Goal: Task Accomplishment & Management: Complete application form

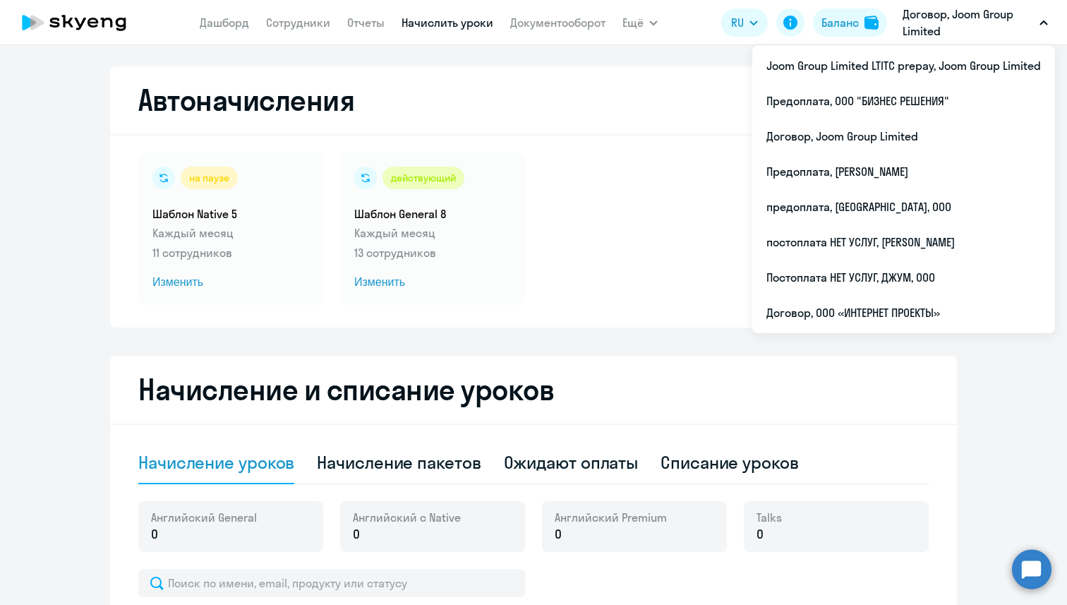
select select "10"
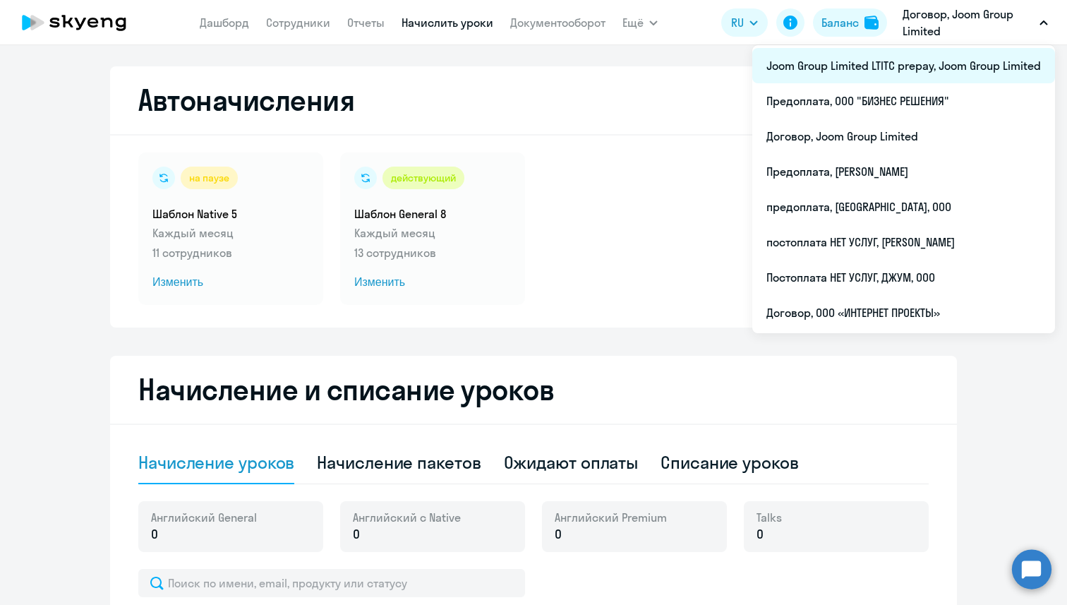
click at [921, 66] on li "Joom Group Limited LTITC prepay, Joom Group Limited" at bounding box center [903, 65] width 303 height 35
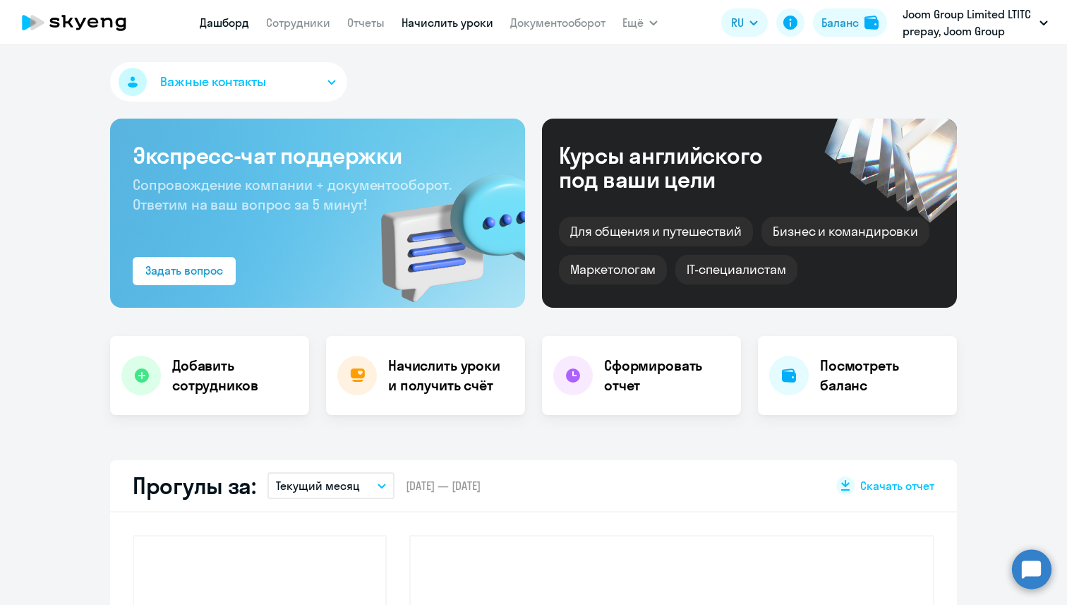
select select "30"
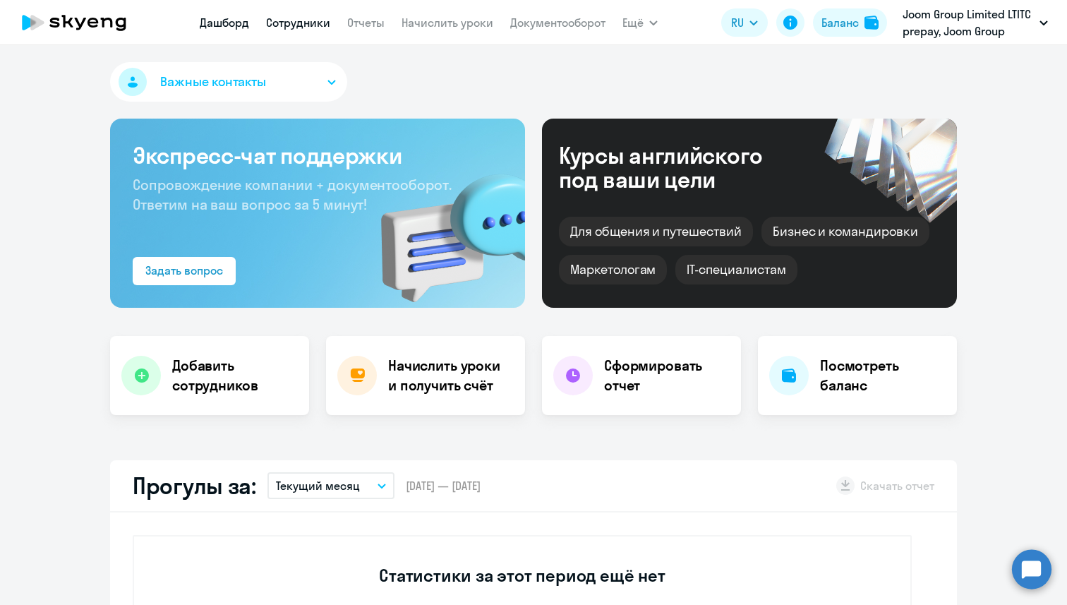
click at [297, 16] on link "Сотрудники" at bounding box center [298, 23] width 64 height 14
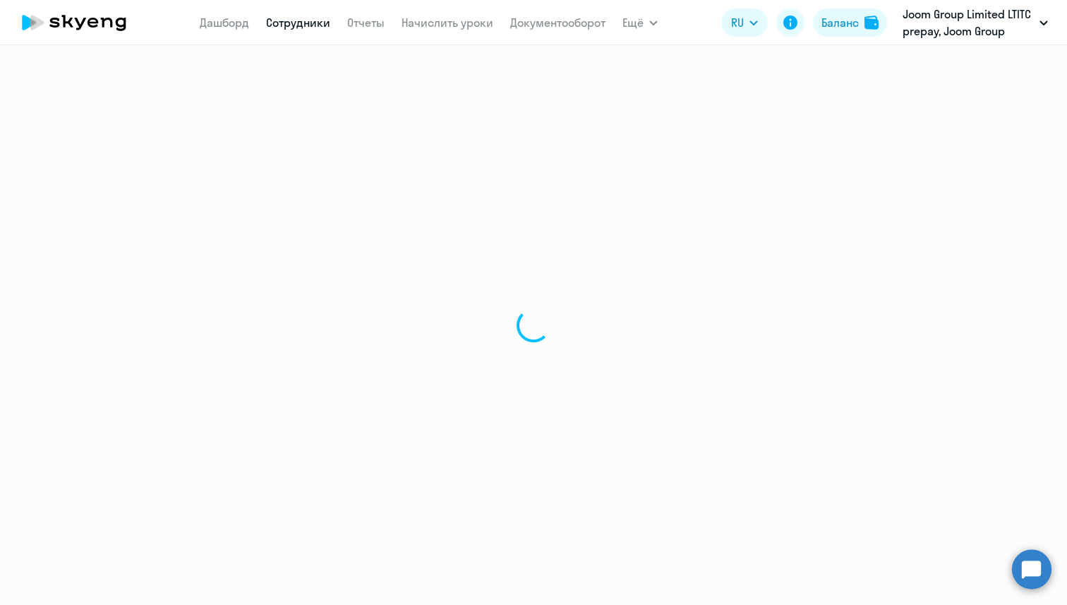
select select "30"
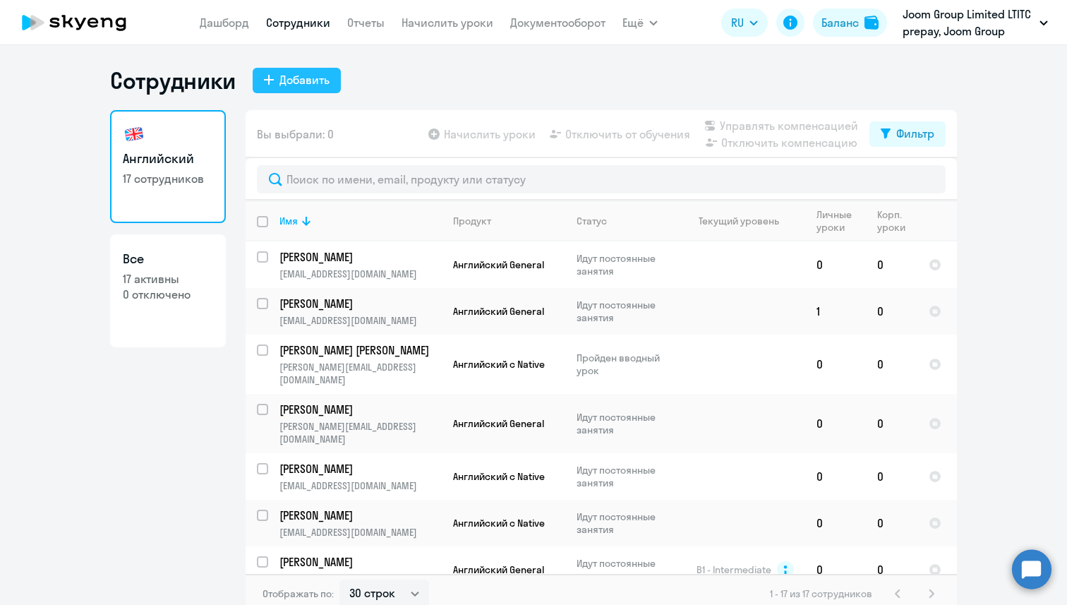
click at [286, 77] on div "Добавить" at bounding box center [304, 79] width 50 height 17
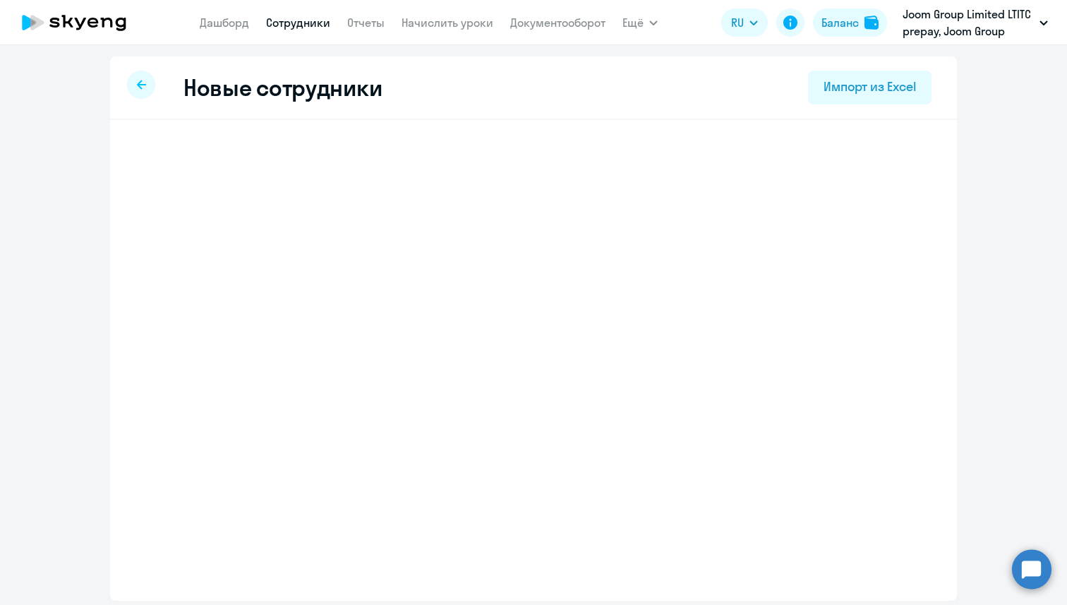
select select "english_adult_not_native_speaker"
select select "1"
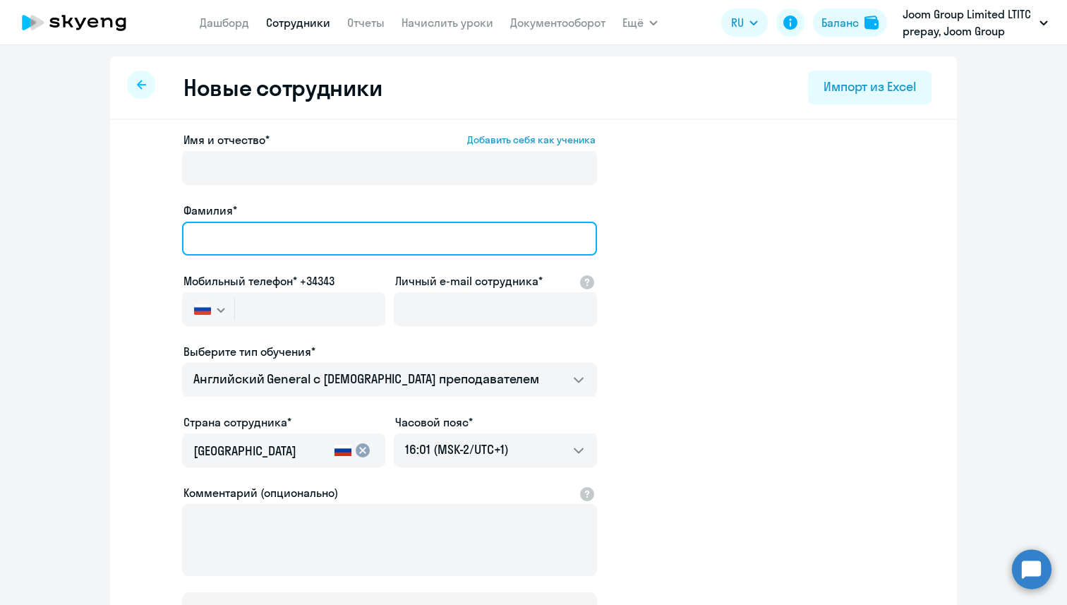
click at [262, 254] on input "Фамилия*" at bounding box center [389, 238] width 415 height 34
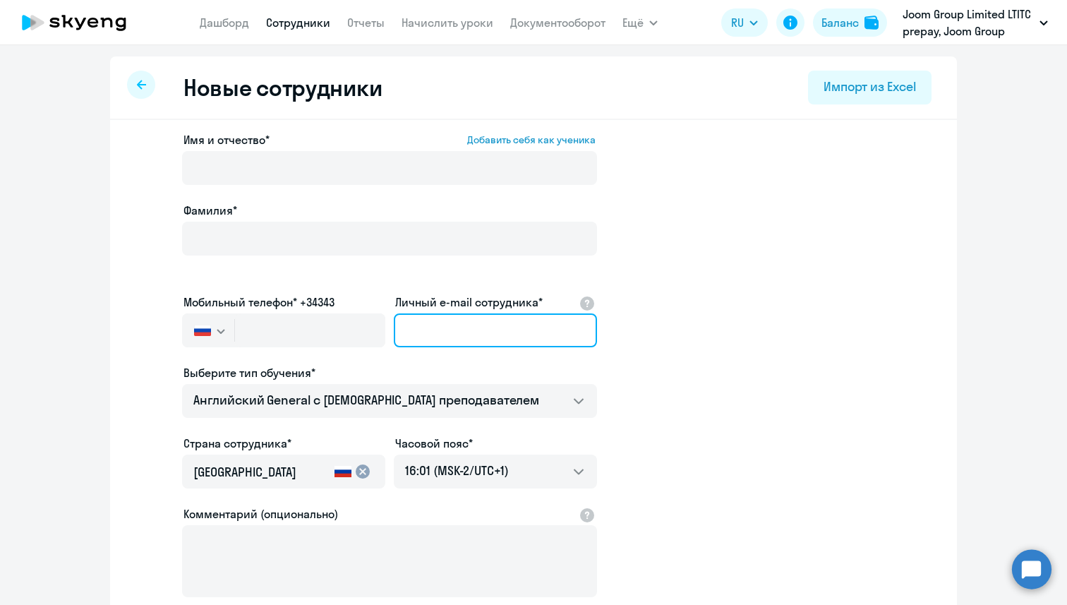
click at [465, 313] on input "Личный e-mail сотрудника*" at bounding box center [495, 330] width 203 height 34
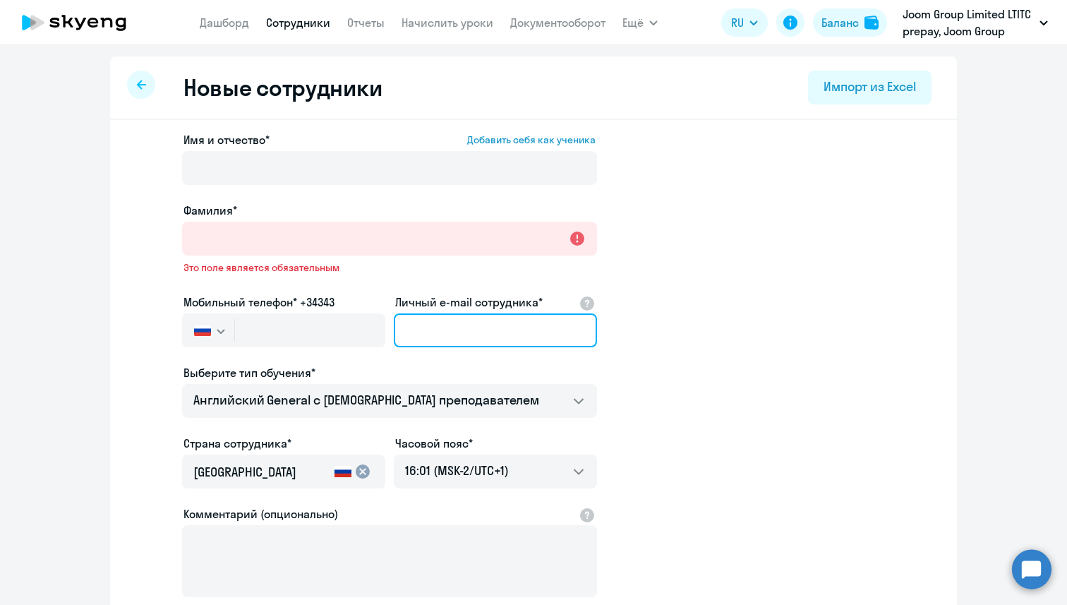
paste input "[EMAIL_ADDRESS][DOMAIN_NAME]"
type input "[EMAIL_ADDRESS][DOMAIN_NAME]"
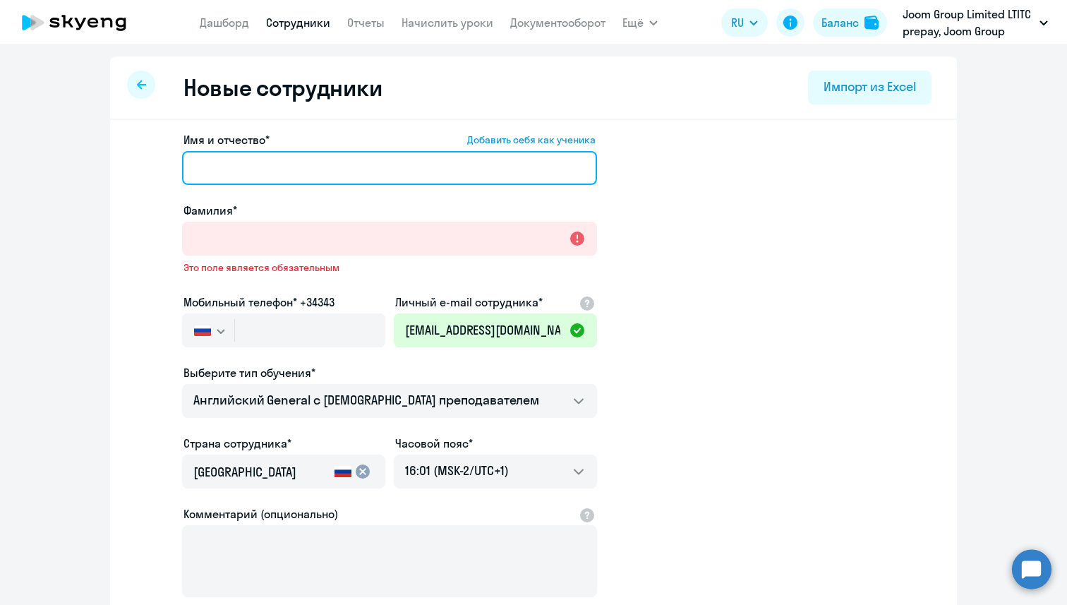
click at [239, 161] on input "Имя и отчество* Добавить себя как ученика" at bounding box center [389, 168] width 415 height 34
paste input "[PERSON_NAME]"
drag, startPoint x: 303, startPoint y: 166, endPoint x: 229, endPoint y: 166, distance: 73.4
click at [229, 166] on input "[PERSON_NAME]" at bounding box center [389, 168] width 415 height 34
type input "Sveta"
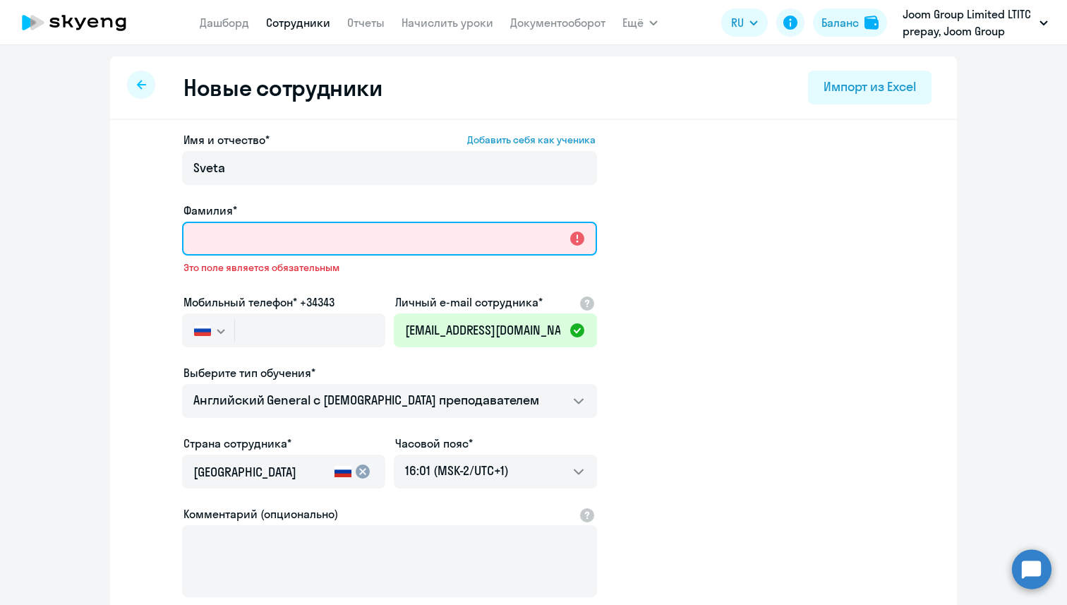
click at [228, 224] on input "Фамилия*" at bounding box center [389, 238] width 415 height 34
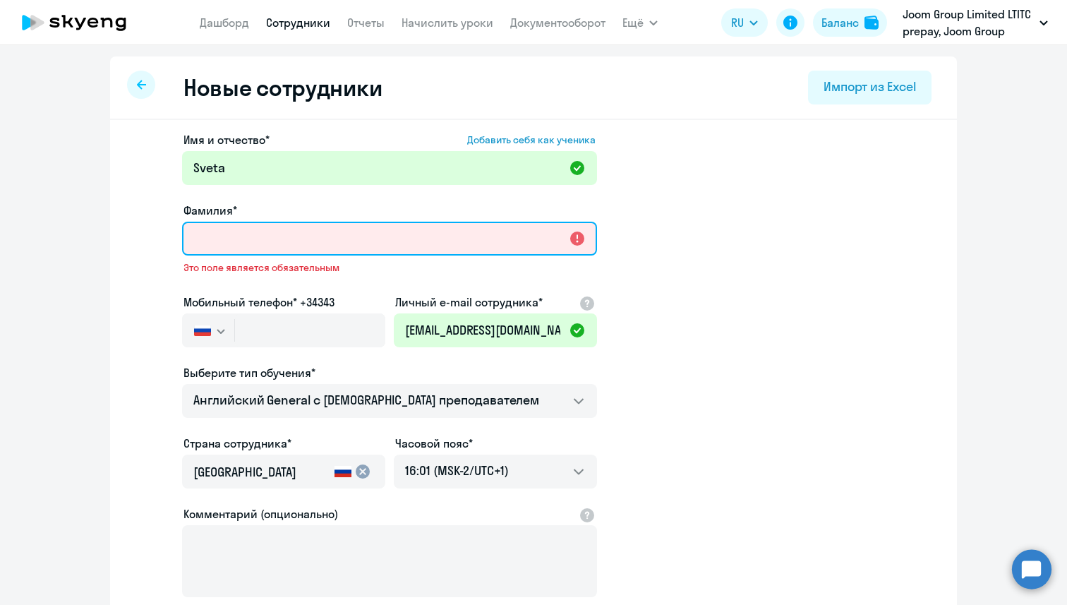
paste input "Tolstykh"
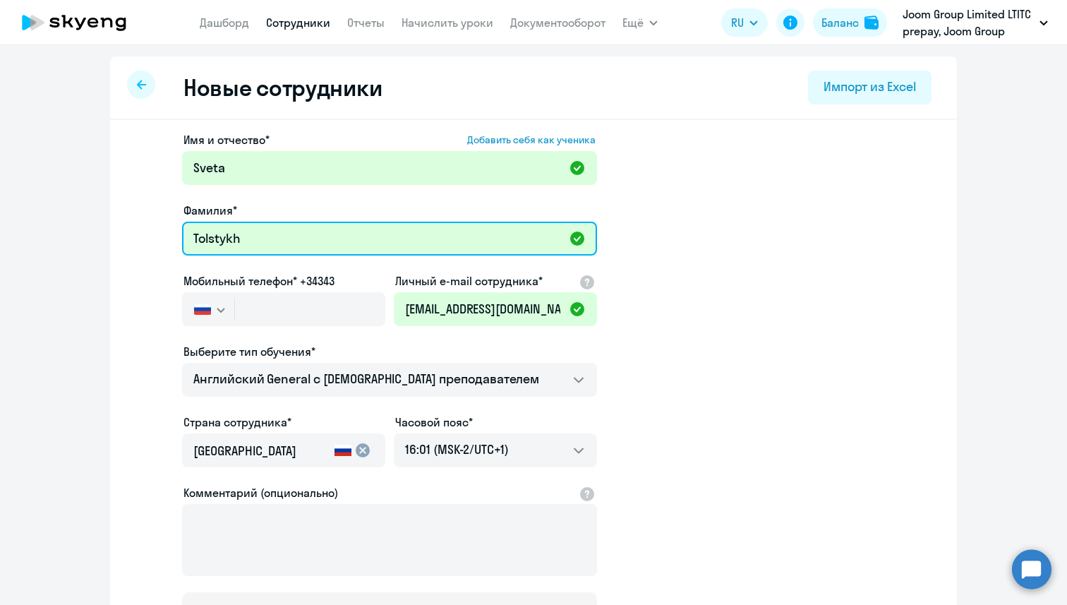
type input "Tolstykh"
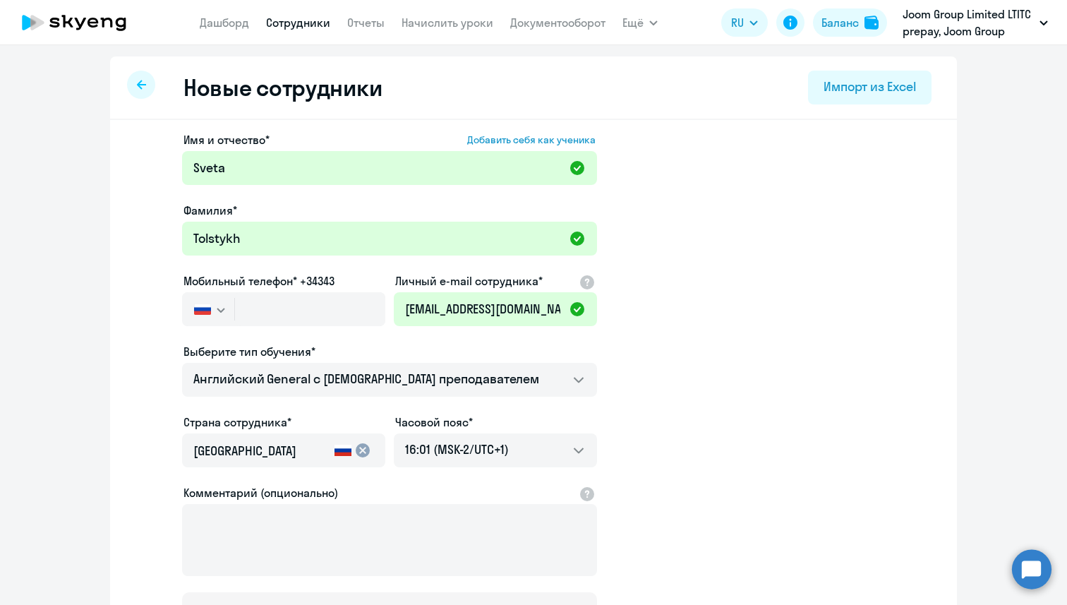
click at [198, 310] on img "button" at bounding box center [202, 308] width 17 height 11
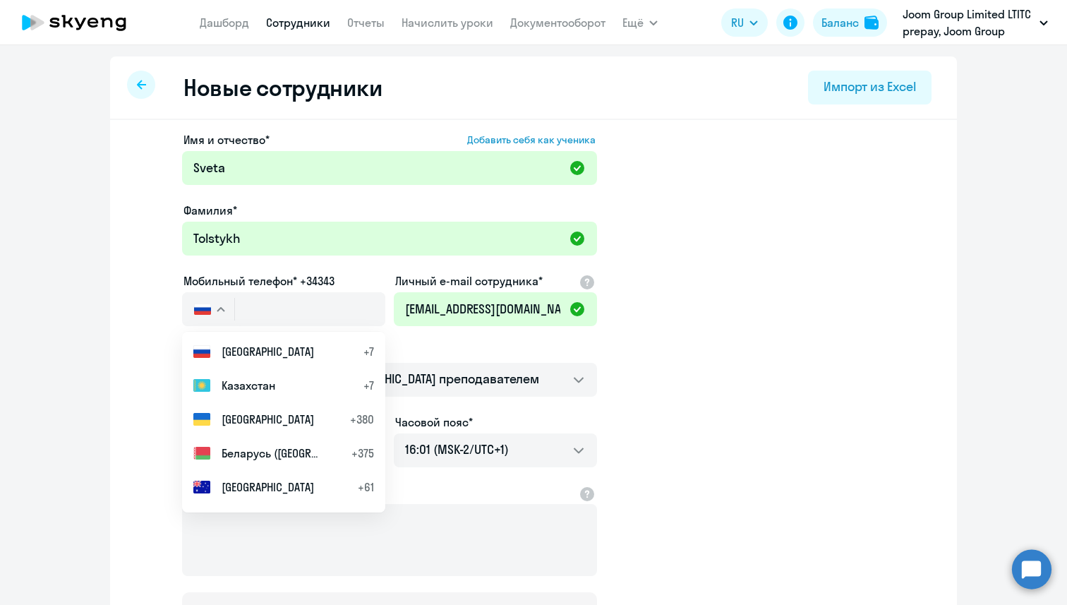
click at [171, 339] on app-new-student-form "Имя и отчество* Добавить себя как ученика [PERSON_NAME]* [PERSON_NAME] телефон*…" at bounding box center [533, 382] width 801 height 503
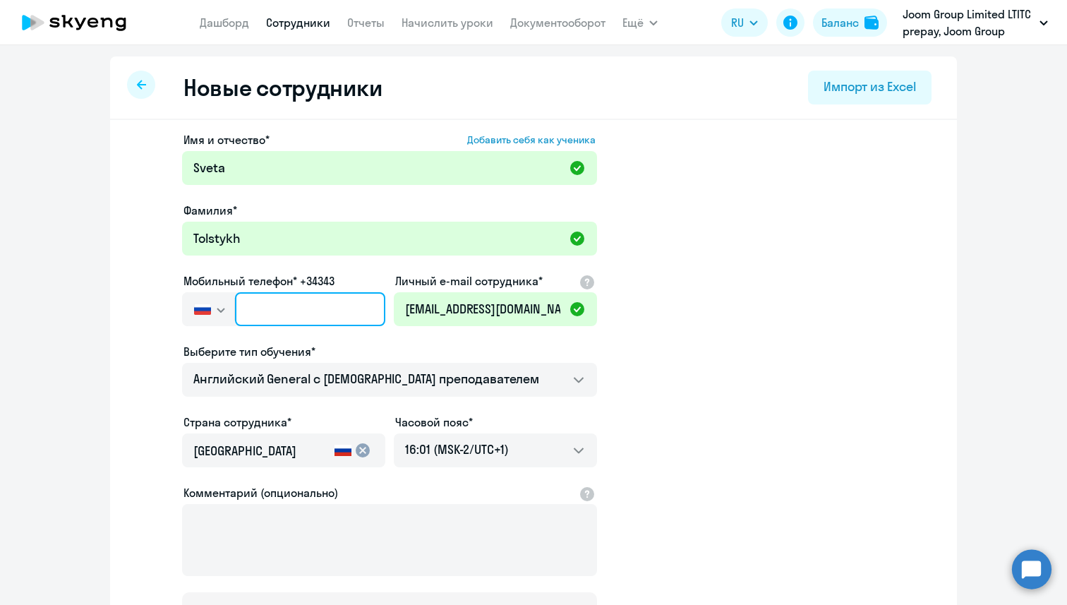
click at [262, 309] on input "text" at bounding box center [310, 309] width 150 height 34
paste input "[PHONE_NUMBER]"
type input "[PHONE_NUMBER]"
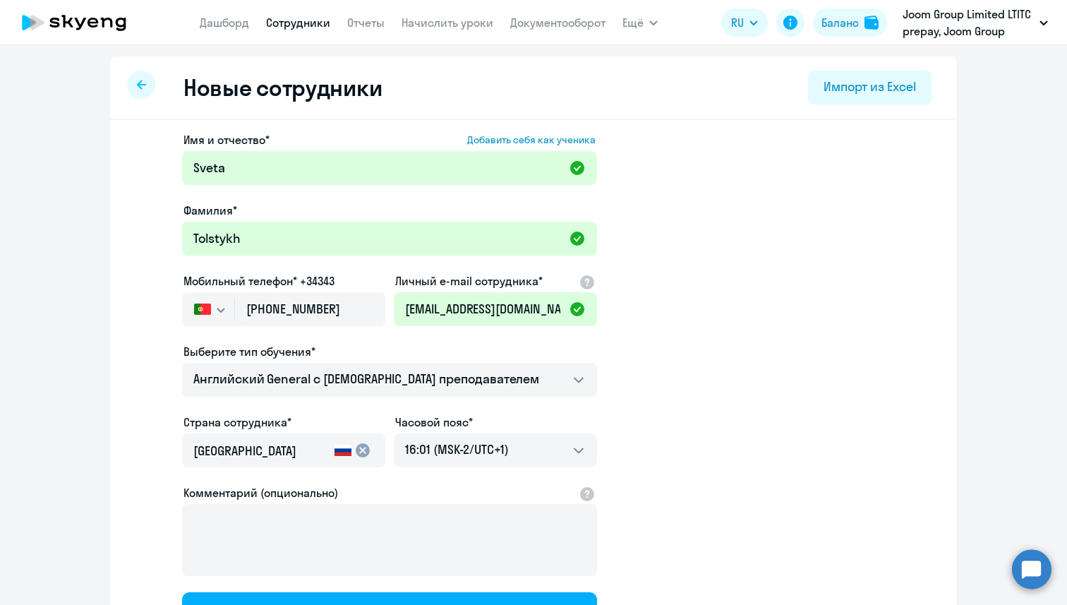
click at [152, 406] on app-new-student-form "Имя и отчество* Добавить себя как ученика [PERSON_NAME]* [PERSON_NAME] телефон*…" at bounding box center [533, 382] width 801 height 503
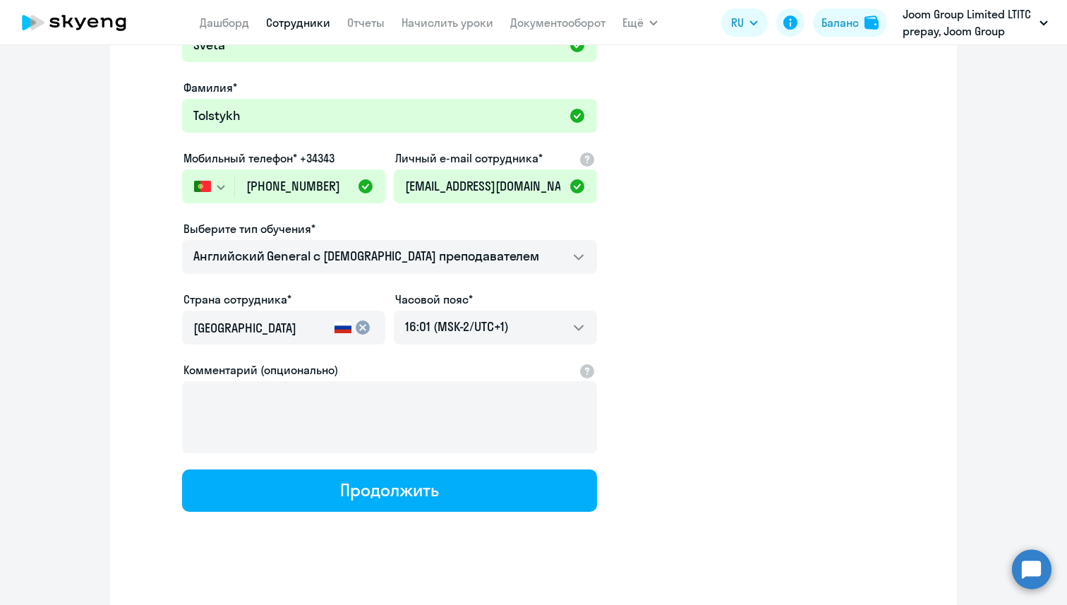
scroll to position [124, 0]
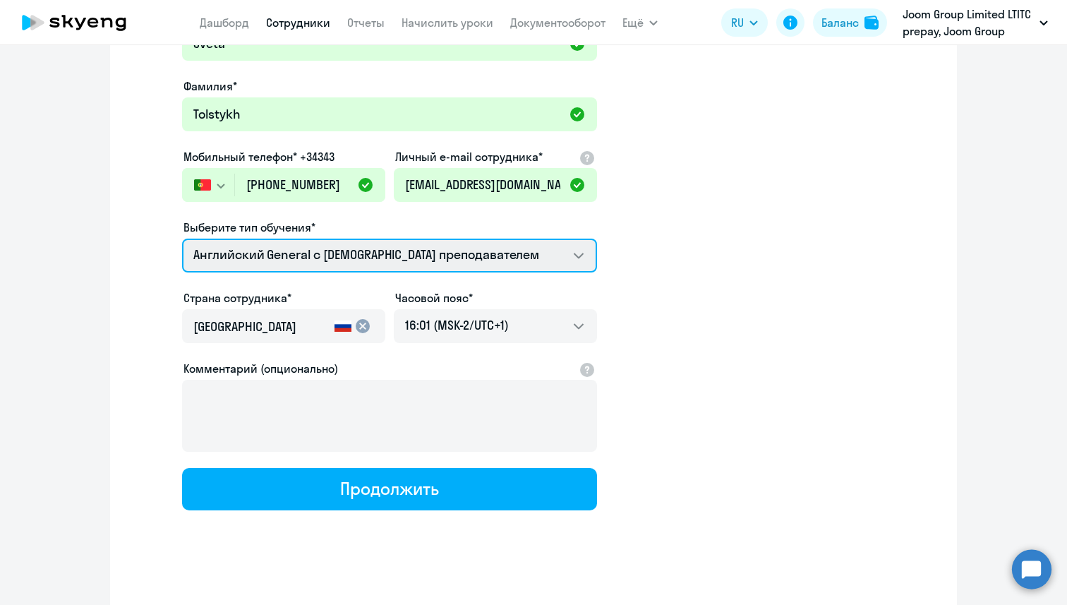
click at [365, 248] on select "Английский General с [DEMOGRAPHIC_DATA] преподавателем Премиум [DEMOGRAPHIC_DAT…" at bounding box center [389, 255] width 415 height 34
select select "english_adult_native_speaker"
click at [182, 238] on select "Английский General с [DEMOGRAPHIC_DATA] преподавателем Премиум [DEMOGRAPHIC_DAT…" at bounding box center [389, 255] width 415 height 34
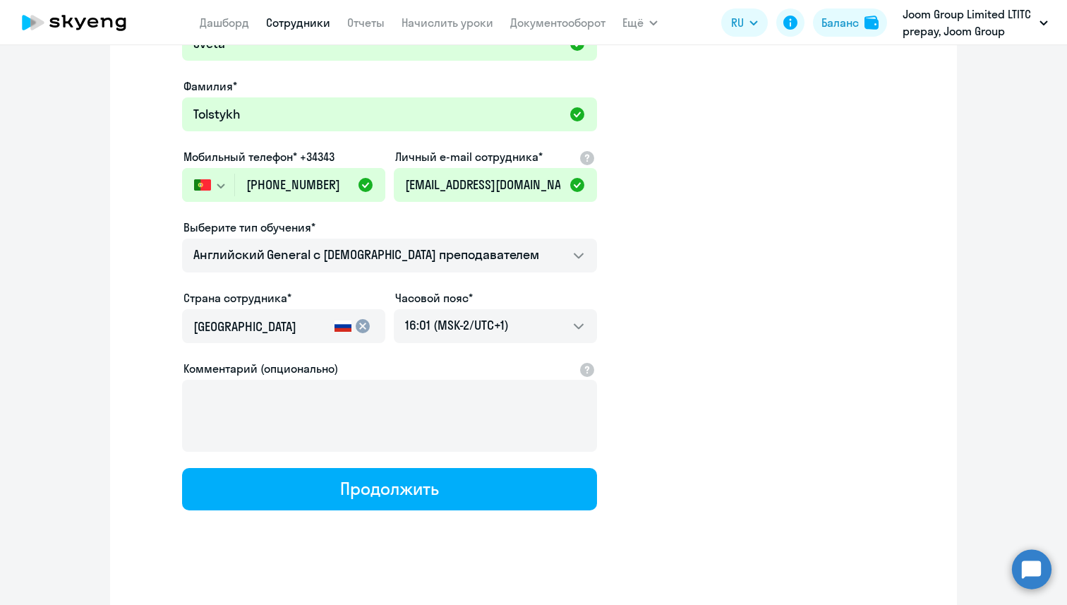
click at [363, 325] on mat-icon "cancel" at bounding box center [362, 325] width 17 height 17
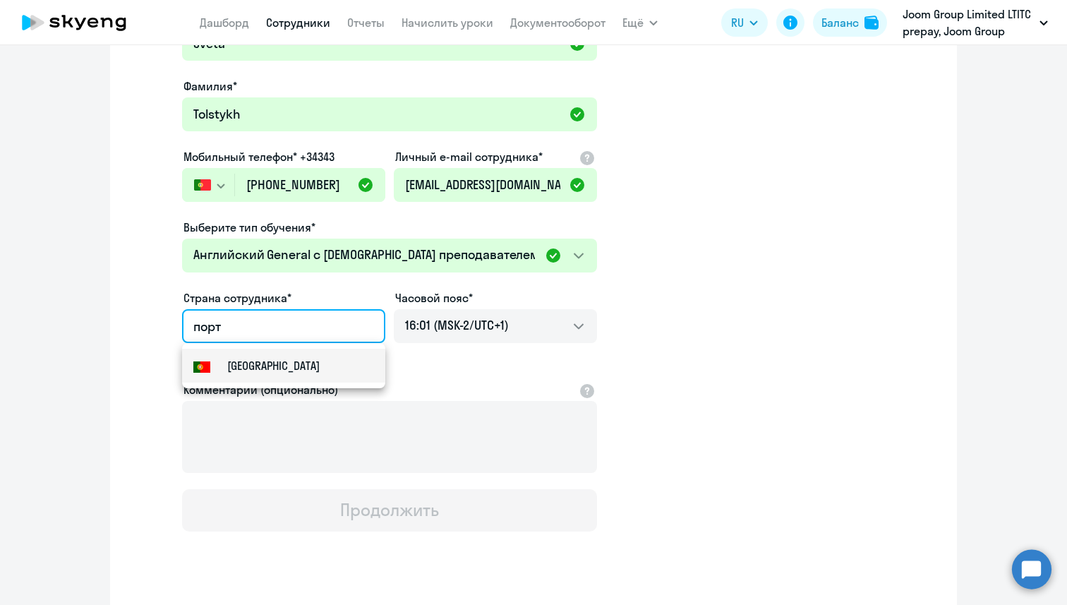
click at [344, 369] on mat-option "[GEOGRAPHIC_DATA]" at bounding box center [283, 365] width 203 height 34
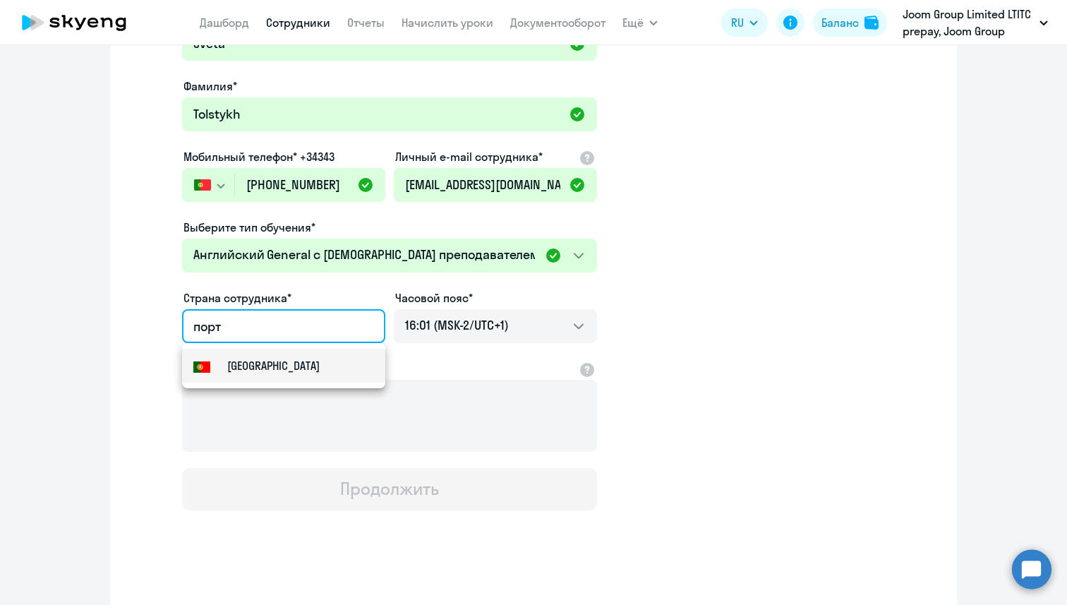
type input "[GEOGRAPHIC_DATA]"
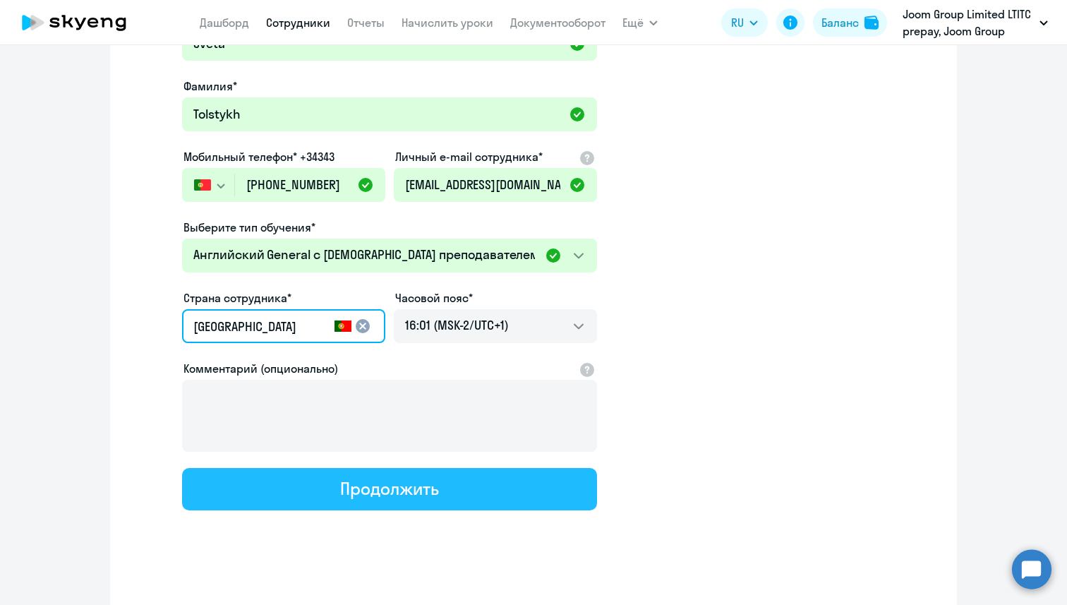
click at [390, 495] on div "Продолжить" at bounding box center [389, 488] width 98 height 23
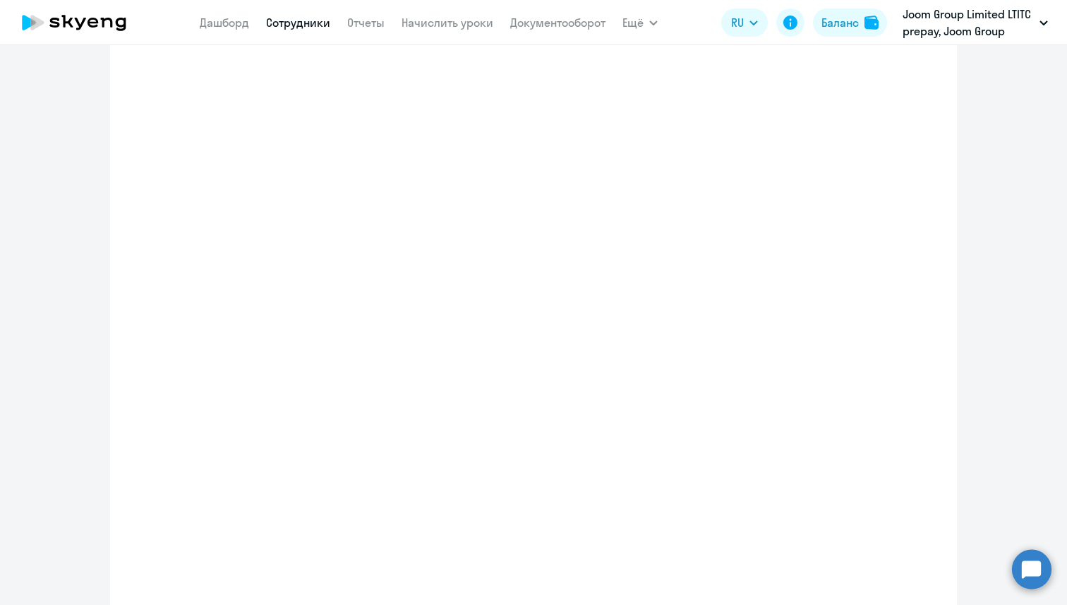
select select "english_adult_native_speaker"
select select "1"
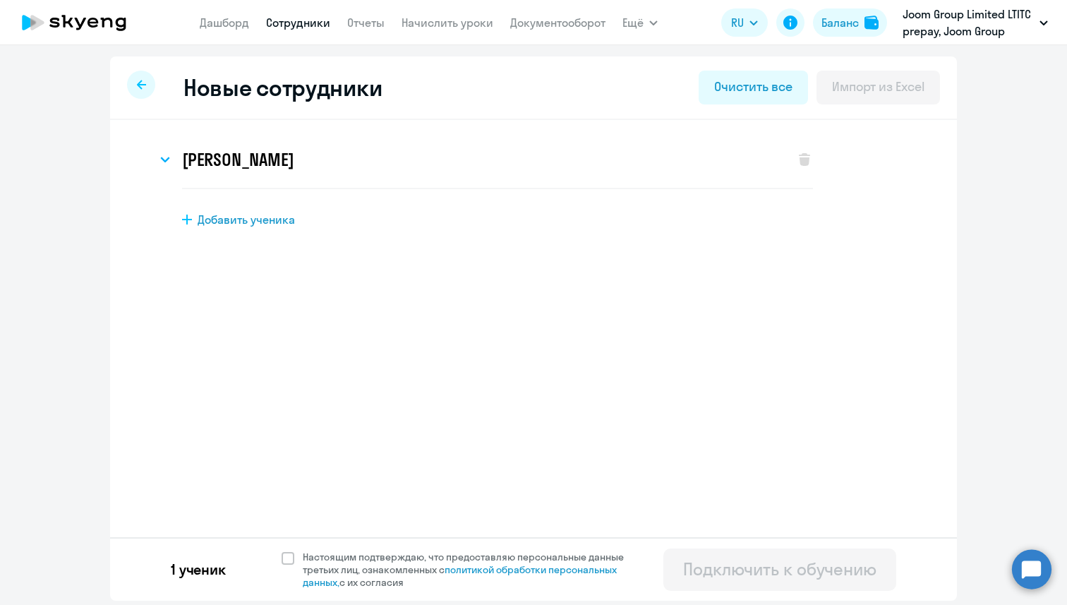
click at [253, 217] on span "Добавить ученика" at bounding box center [246, 220] width 97 height 16
select select "english_adult_not_native_speaker"
select select "1"
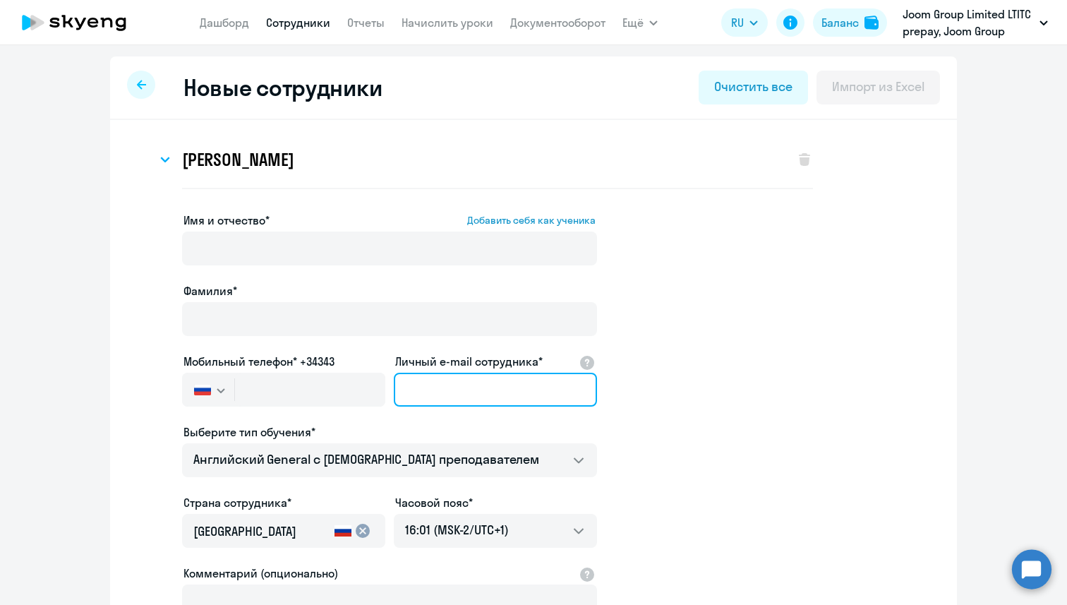
click at [422, 394] on input "Личный e-mail сотрудника*" at bounding box center [495, 389] width 203 height 34
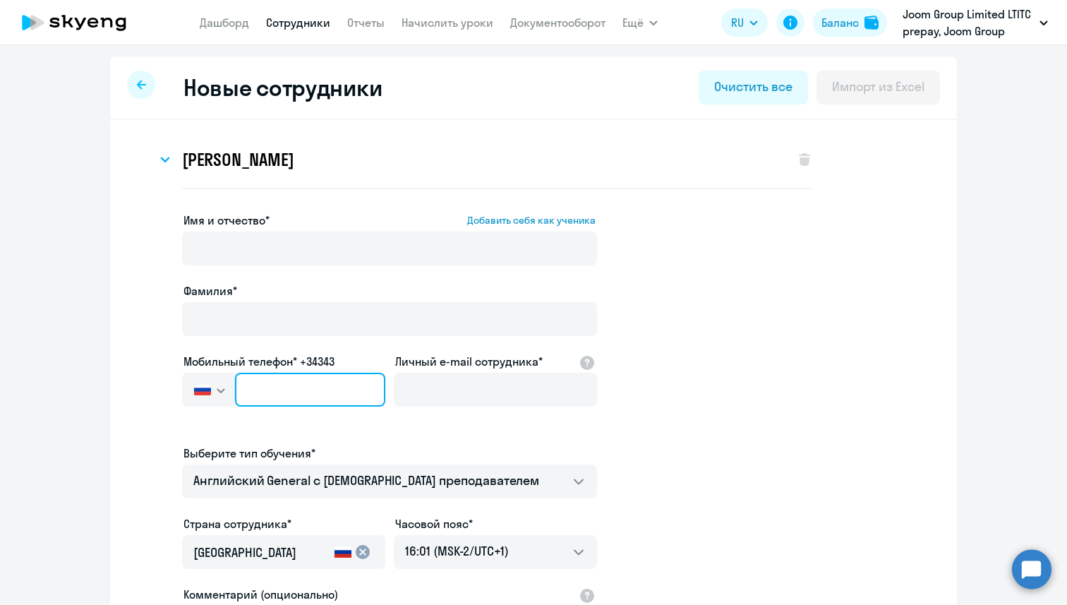
click at [320, 389] on input "text" at bounding box center [310, 389] width 150 height 34
paste input "[PHONE_NUMBER]"
type input "[PHONE_NUMBER]"
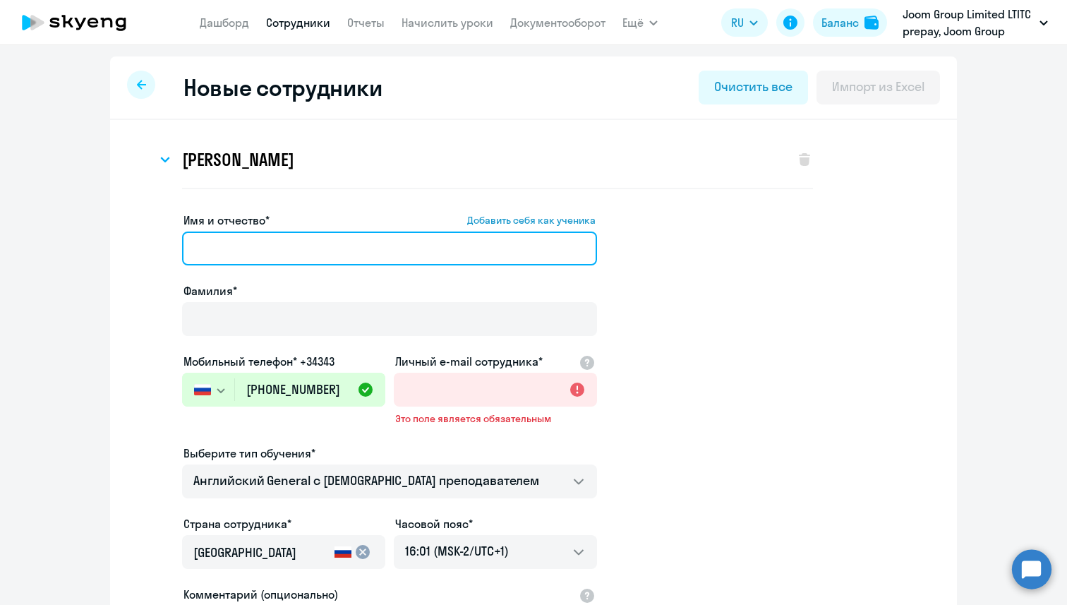
click at [241, 243] on input "Имя и отчество* Добавить себя как ученика" at bounding box center [389, 248] width 415 height 34
paste input "[PERSON_NAME]"
drag, startPoint x: 312, startPoint y: 248, endPoint x: 235, endPoint y: 248, distance: 77.6
click at [235, 248] on input "[PERSON_NAME]" at bounding box center [389, 248] width 415 height 34
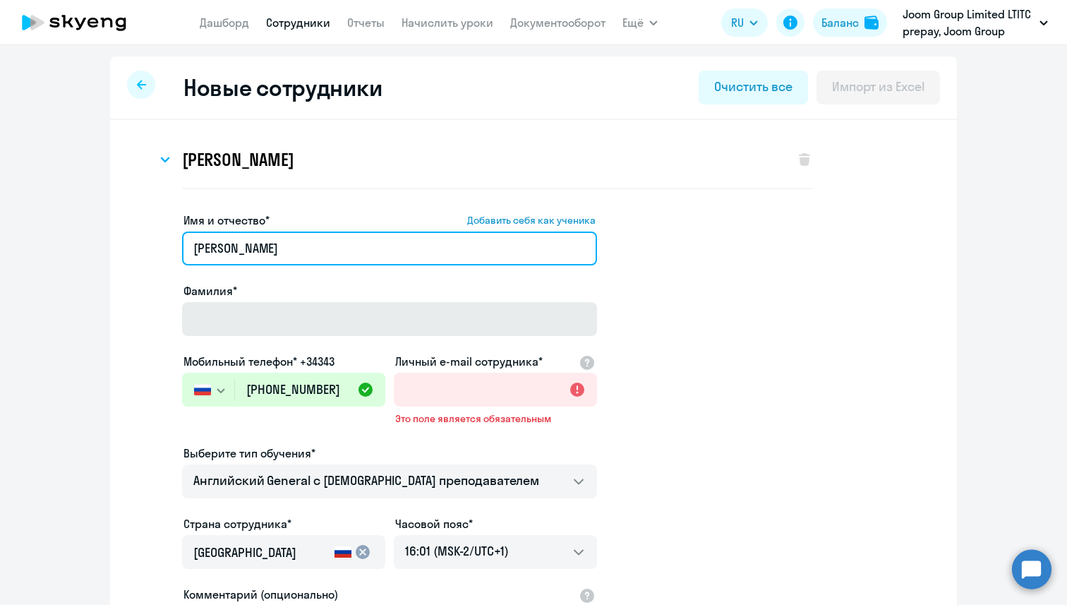
type input "[PERSON_NAME]"
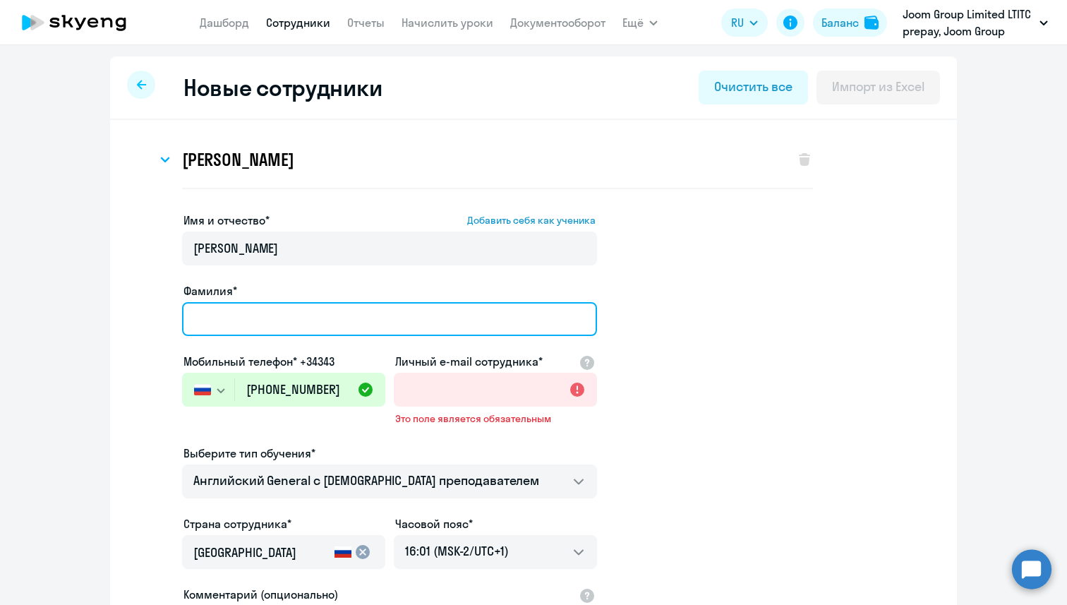
click at [250, 306] on input "Фамилия*" at bounding box center [389, 319] width 415 height 34
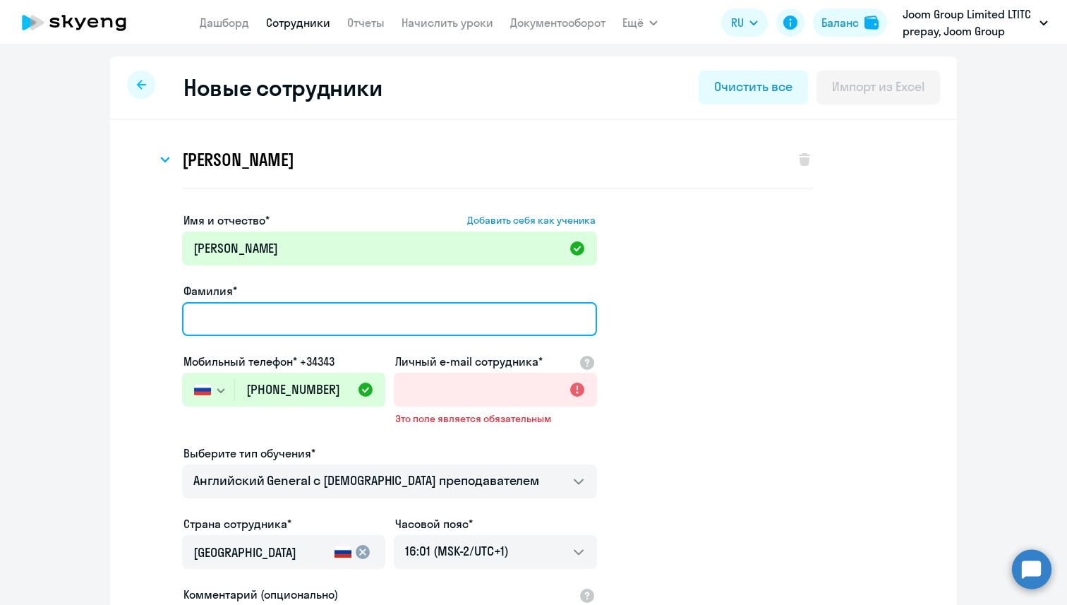
paste input "Maiorov"
type input "Maiorov"
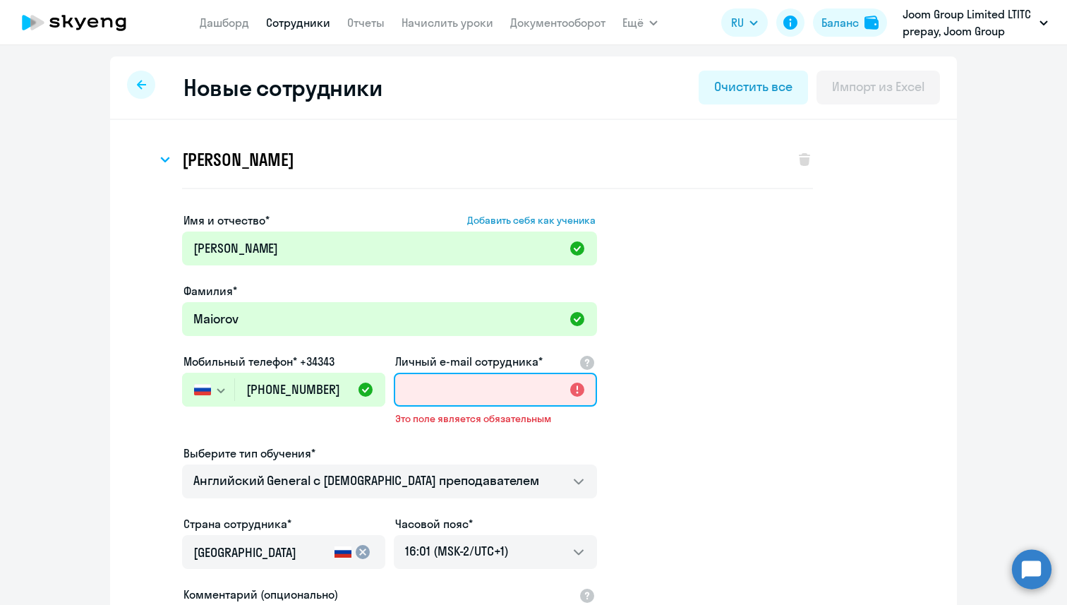
click at [527, 384] on input "Личный e-mail сотрудника*" at bounding box center [495, 389] width 203 height 34
paste input "[EMAIL_ADDRESS][DOMAIN_NAME]"
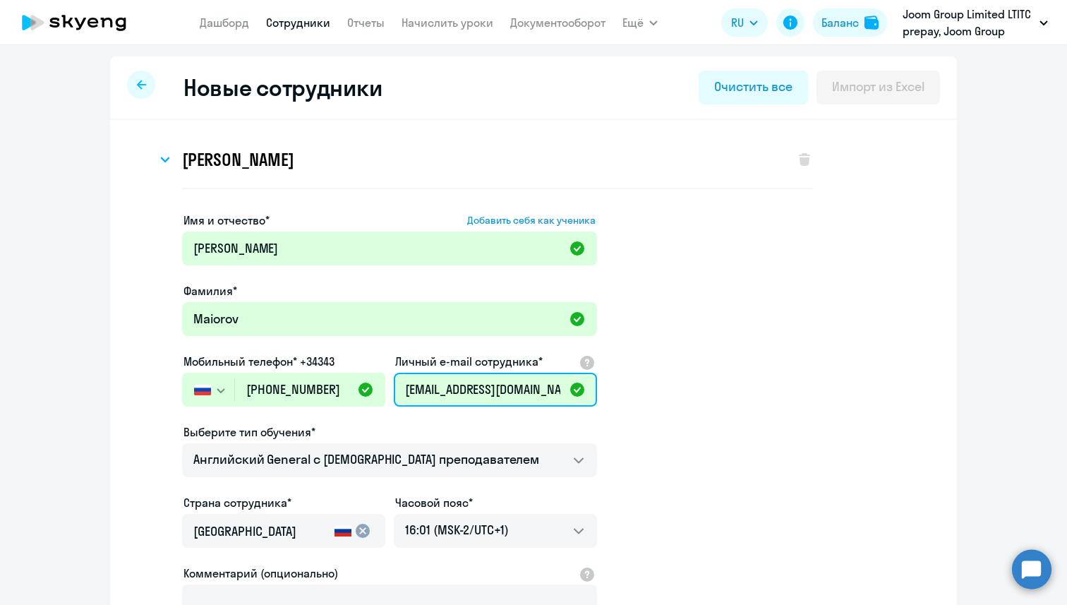
type input "[EMAIL_ADDRESS][DOMAIN_NAME]"
click at [695, 384] on app-new-student-form "Имя и отчество* Добавить себя как ученика [PERSON_NAME]* [PERSON_NAME] Мобильны…" at bounding box center [533, 463] width 801 height 503
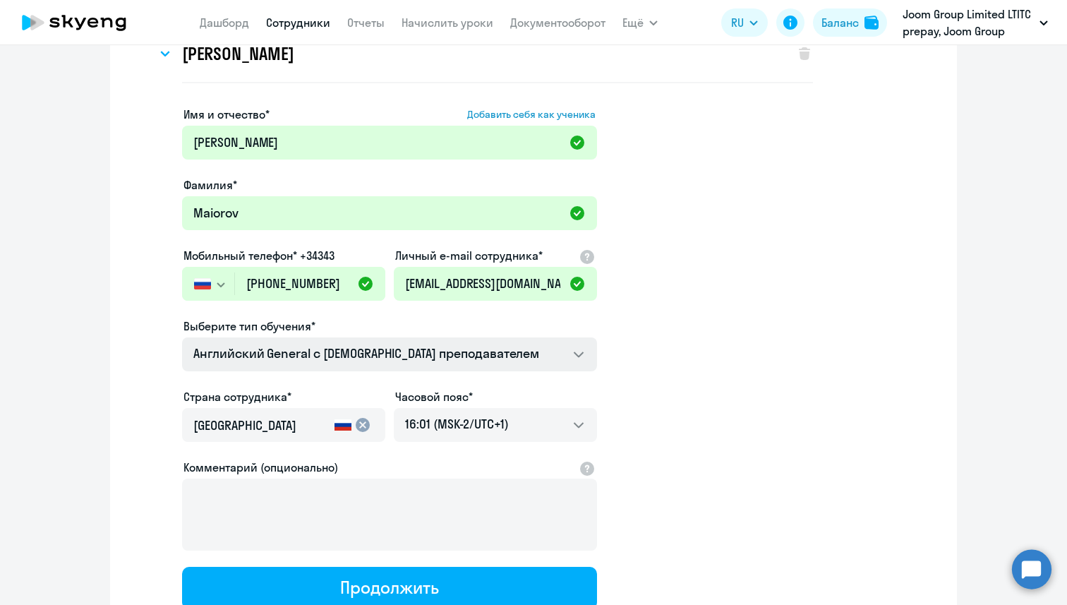
scroll to position [121, 0]
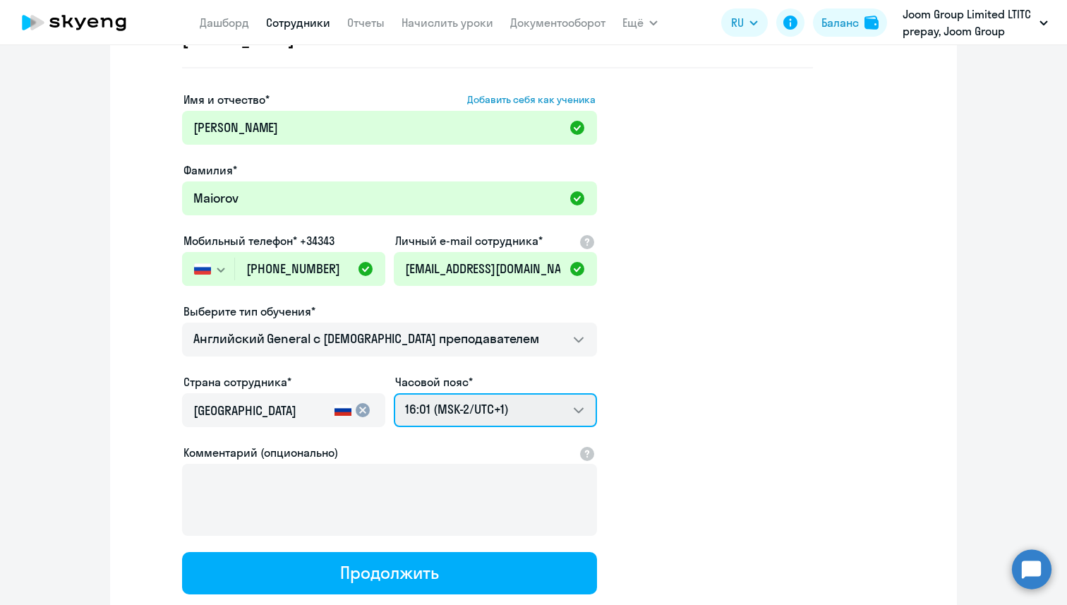
click at [504, 416] on select "04:01 (MSK-14/UTC-11) 05:01 (MSK-13/UTC-10) 06:01 (MSK-12/UTC-9) 07:01 (MSK-11/…" at bounding box center [495, 410] width 203 height 34
select select "3"
click at [394, 393] on select "04:01 (MSK-14/UTC-11) 05:01 (MSK-13/UTC-10) 06:01 (MSK-12/UTC-9) 07:01 (MSK-11/…" at bounding box center [495, 410] width 203 height 34
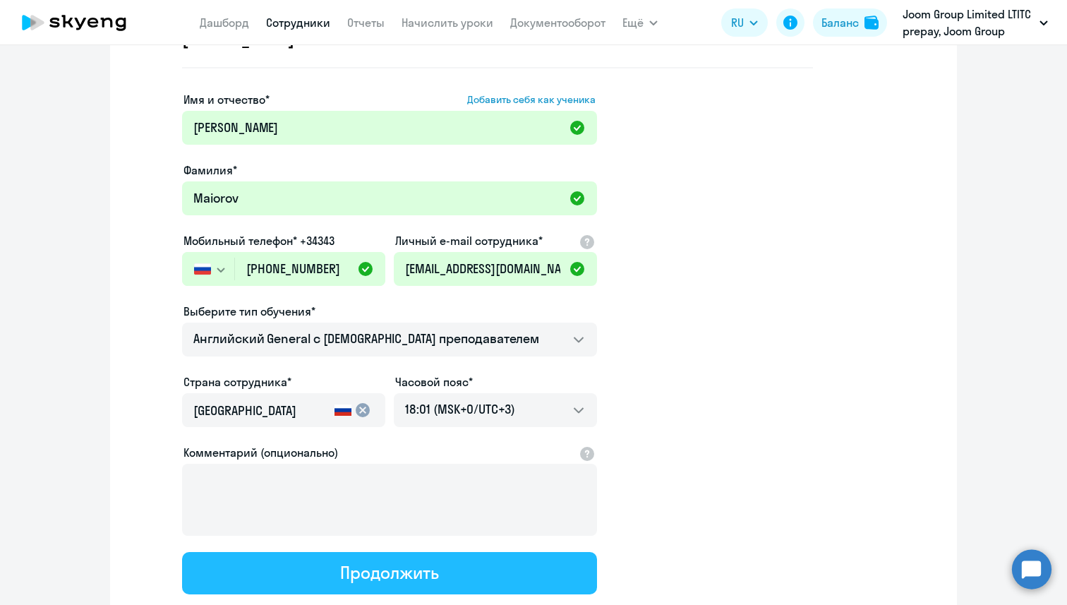
click at [459, 566] on button "Продолжить" at bounding box center [389, 573] width 415 height 42
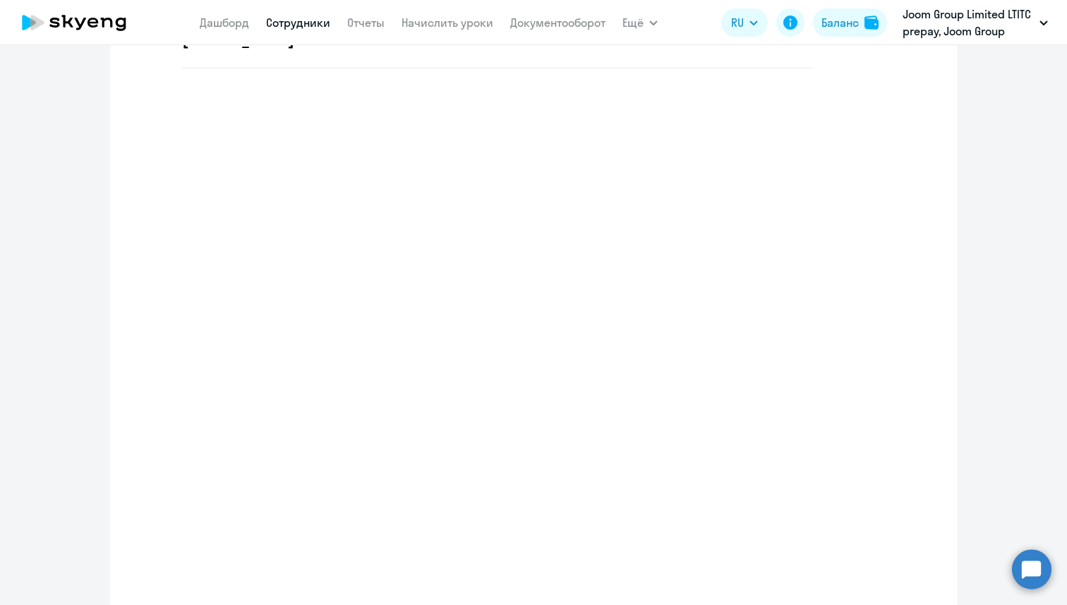
select select "english_adult_not_native_speaker"
select select "3"
select select "english_adult_native_speaker"
select select "1"
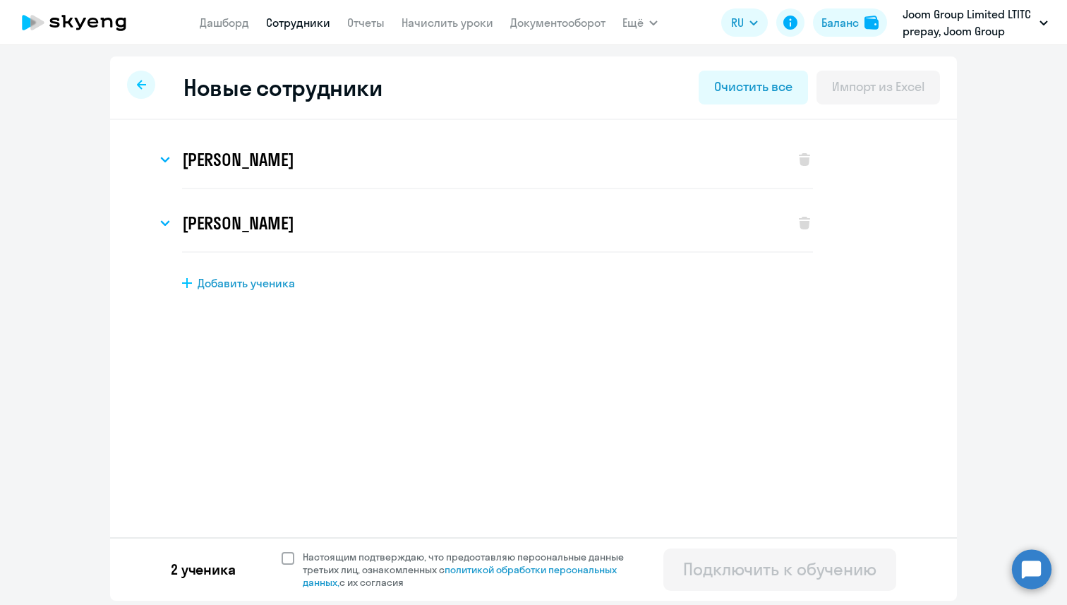
click at [291, 557] on span at bounding box center [287, 558] width 13 height 13
click at [281, 550] on input "Настоящим подтверждаю, что предоставляю персональные данные третьих лиц, ознако…" at bounding box center [281, 549] width 1 height 1
checkbox input "true"
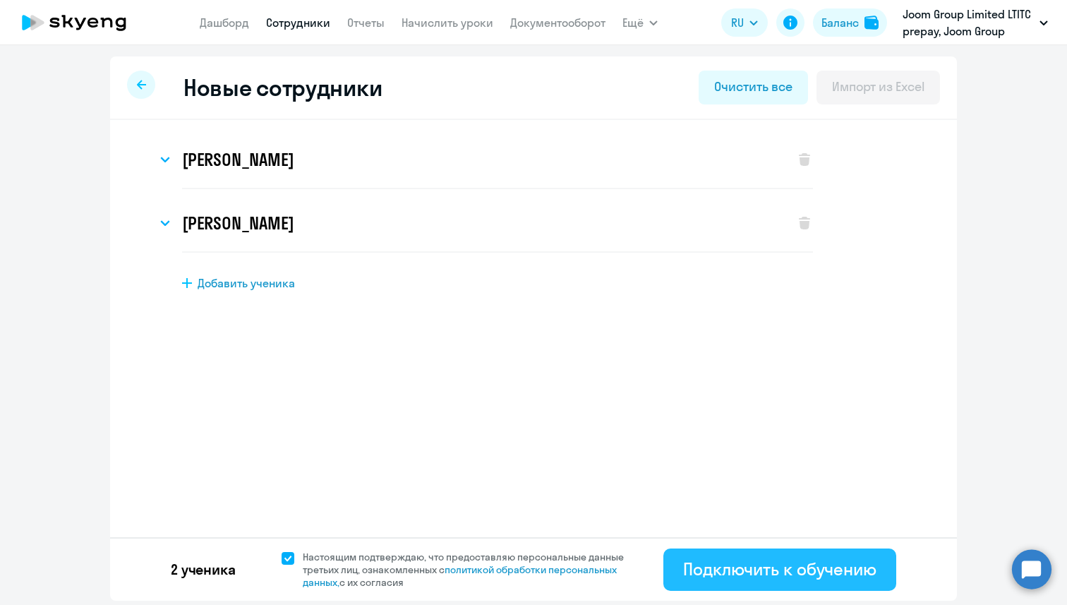
click at [739, 585] on button "Подключить к обучению" at bounding box center [779, 569] width 233 height 42
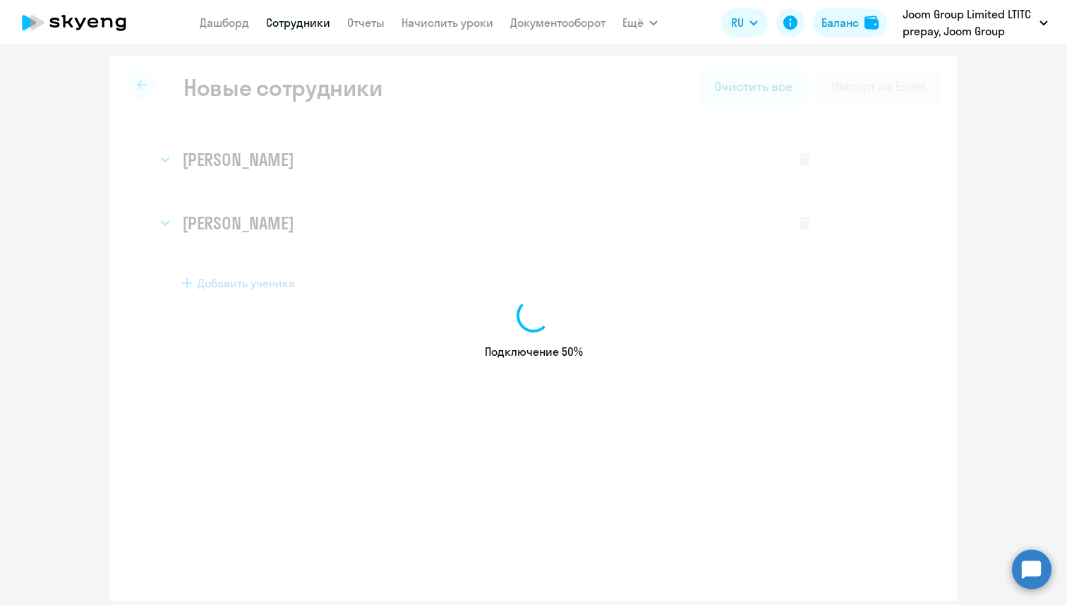
select select "english_adult_not_native_speaker"
select select "1"
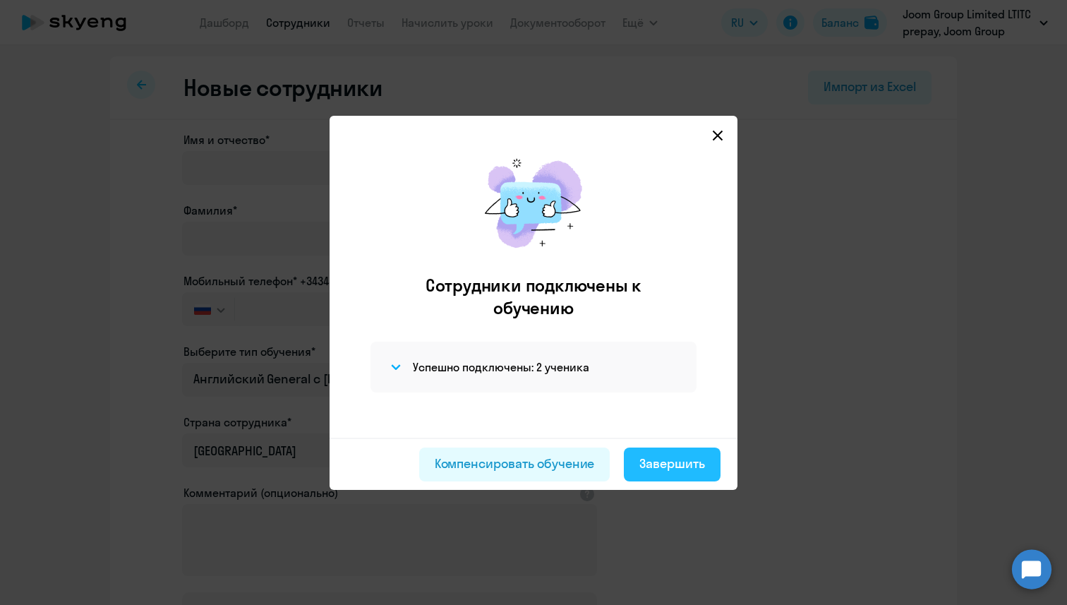
click at [672, 454] on div "Завершить" at bounding box center [672, 463] width 66 height 18
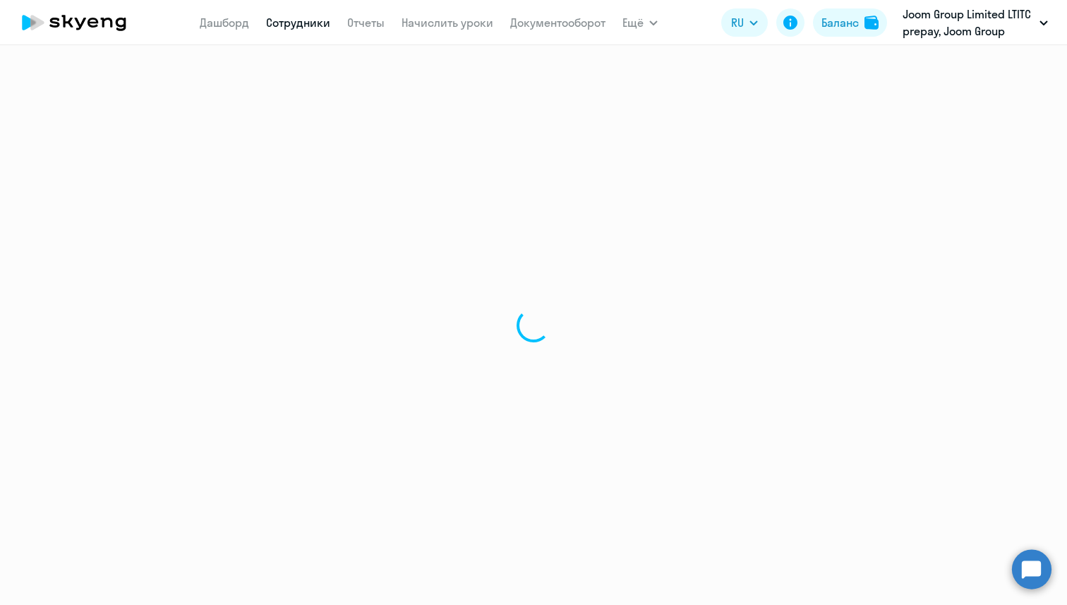
select select "30"
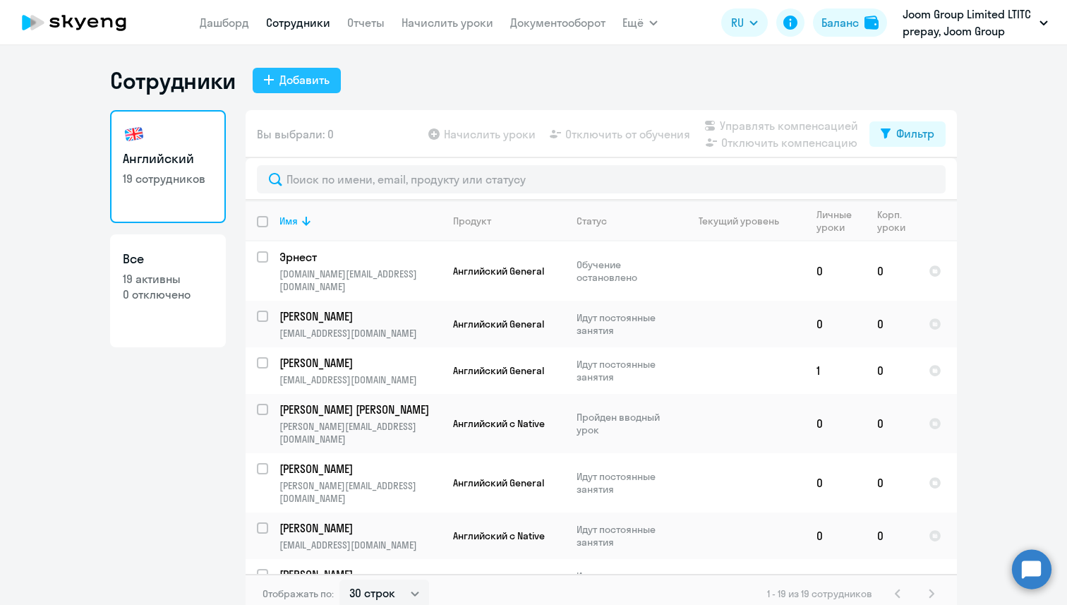
click at [322, 89] on button "Добавить" at bounding box center [297, 80] width 88 height 25
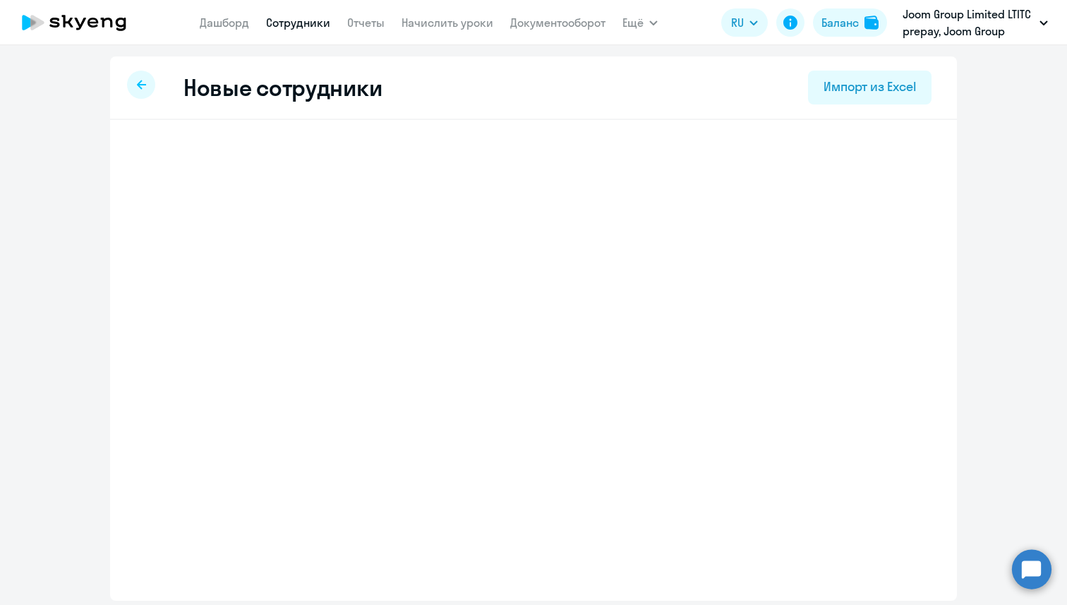
select select "english_adult_not_native_speaker"
select select "1"
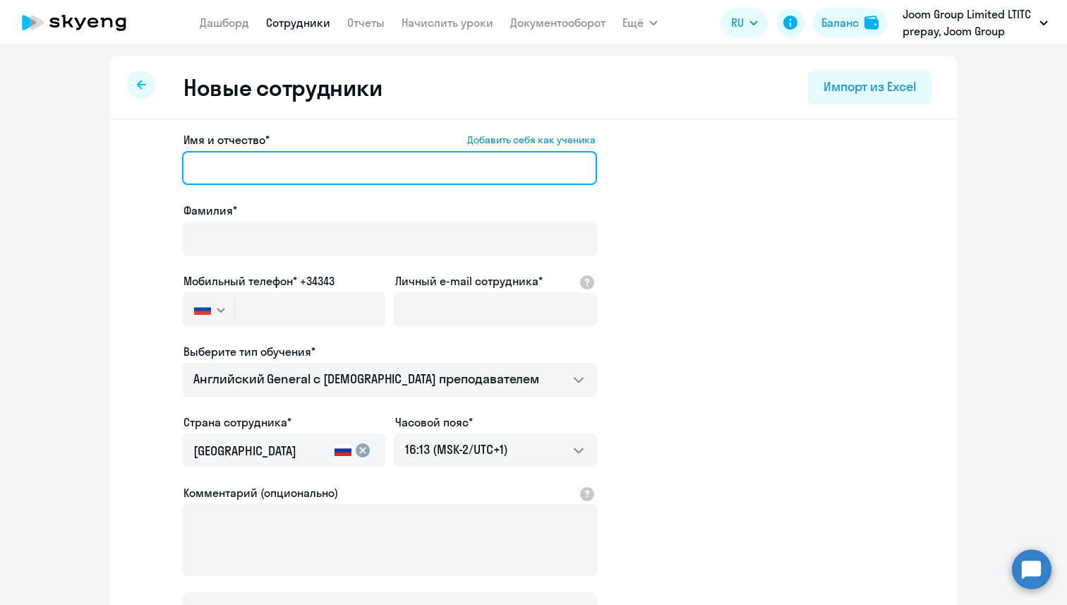
click at [303, 169] on input "Имя и отчество* Добавить себя как ученика" at bounding box center [389, 168] width 415 height 34
paste input "[PERSON_NAME]"
drag, startPoint x: 303, startPoint y: 169, endPoint x: 222, endPoint y: 169, distance: 81.1
click at [222, 169] on input "[PERSON_NAME]" at bounding box center [389, 168] width 415 height 34
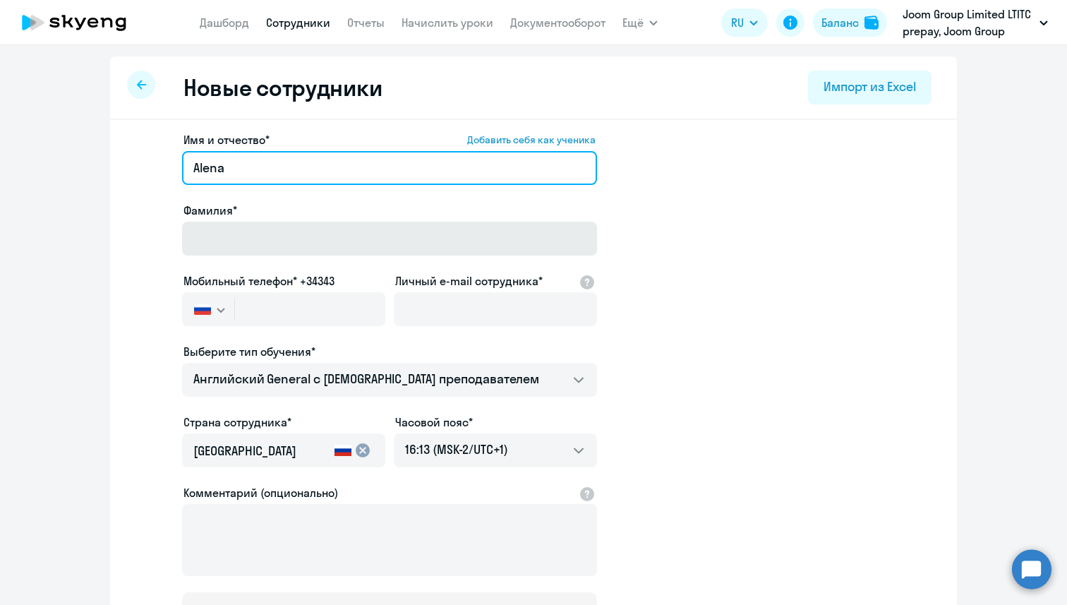
type input "Alena"
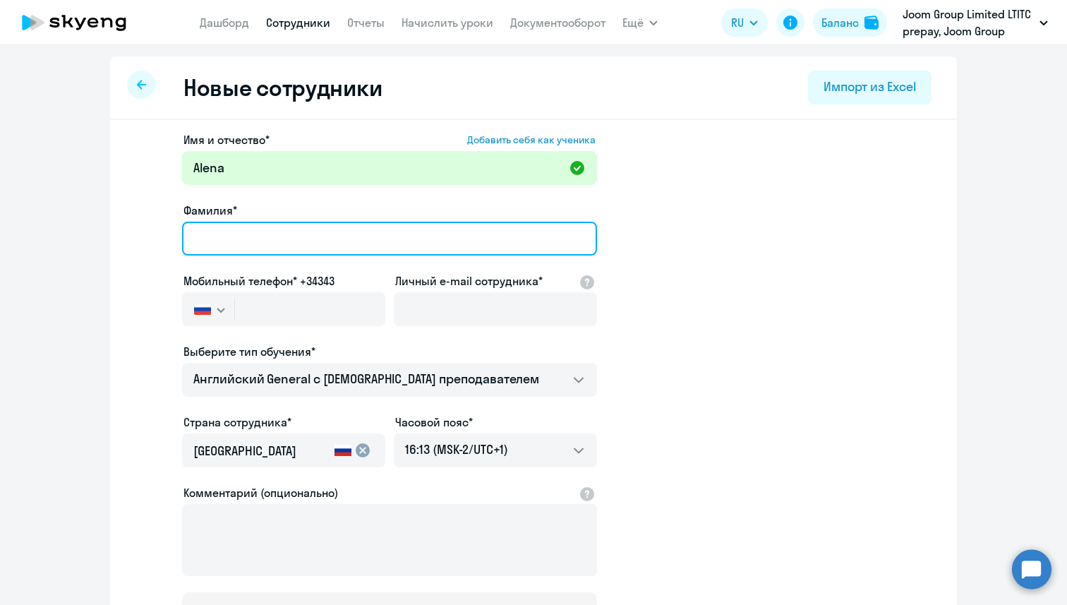
click at [229, 241] on input "Фамилия*" at bounding box center [389, 238] width 415 height 34
paste input "Zharnikova"
click at [197, 238] on input "Zharnikova" at bounding box center [389, 238] width 415 height 34
type input "Zharnikova"
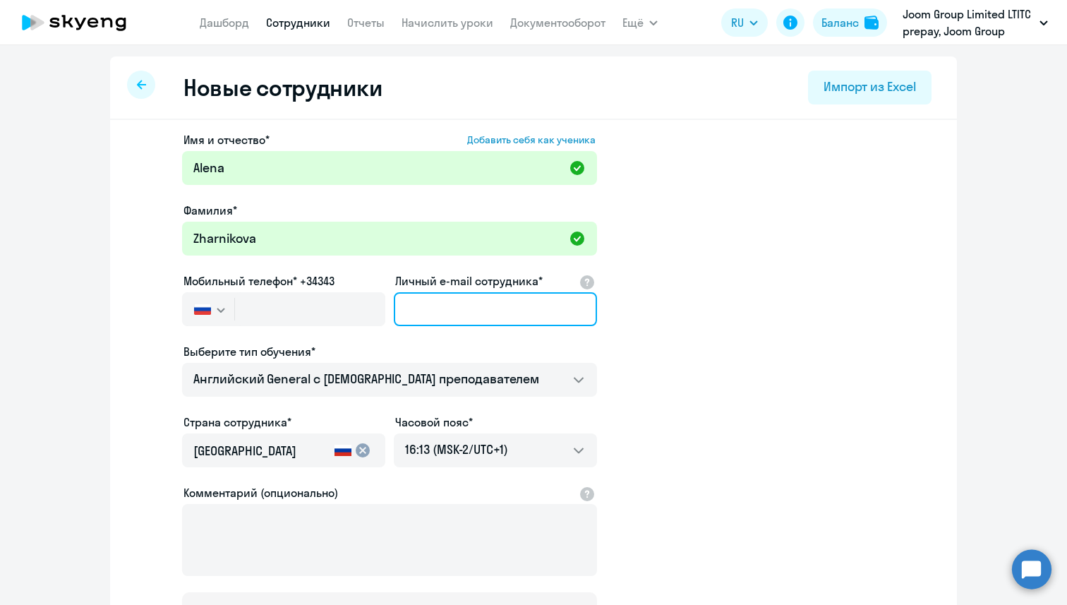
click at [442, 303] on input "Личный e-mail сотрудника*" at bounding box center [495, 309] width 203 height 34
paste input "[EMAIL_ADDRESS][DOMAIN_NAME]"
type input "[EMAIL_ADDRESS][DOMAIN_NAME]"
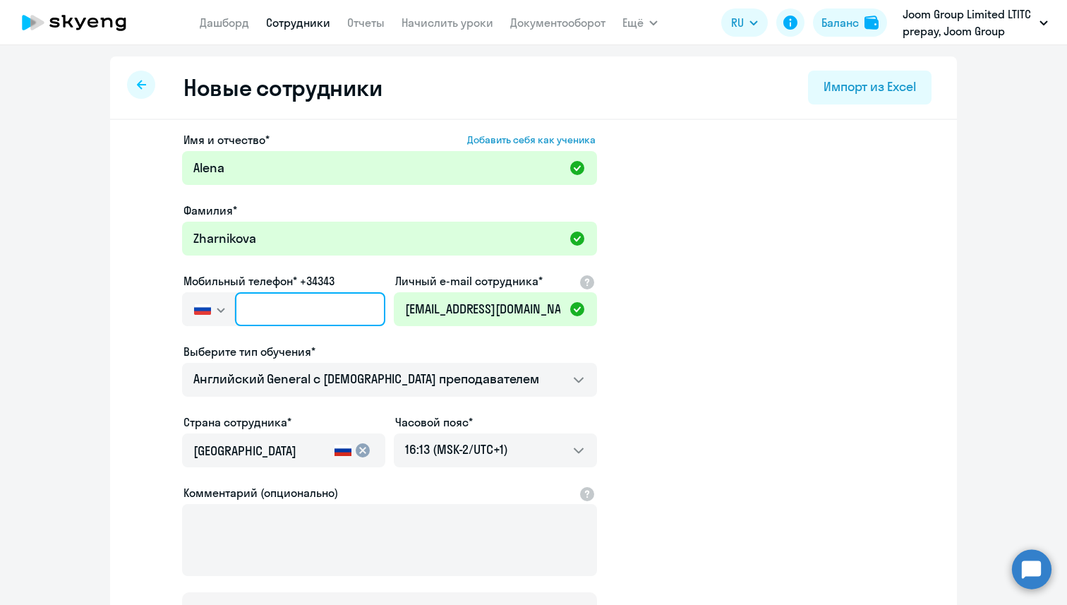
click at [279, 308] on input "text" at bounding box center [310, 309] width 150 height 34
paste input "[PHONE_NUMBER]"
type input "[PHONE_NUMBER]"
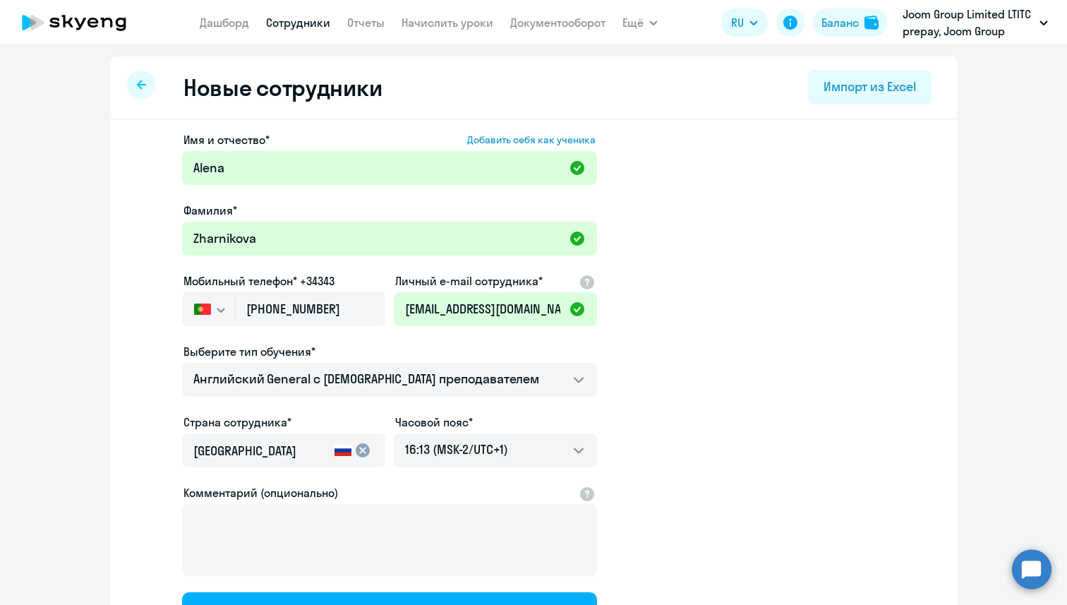
click at [135, 411] on app-new-student-form "Имя и отчество* Добавить себя как ученика [PERSON_NAME]* [PERSON_NAME] Мобильны…" at bounding box center [533, 382] width 801 height 503
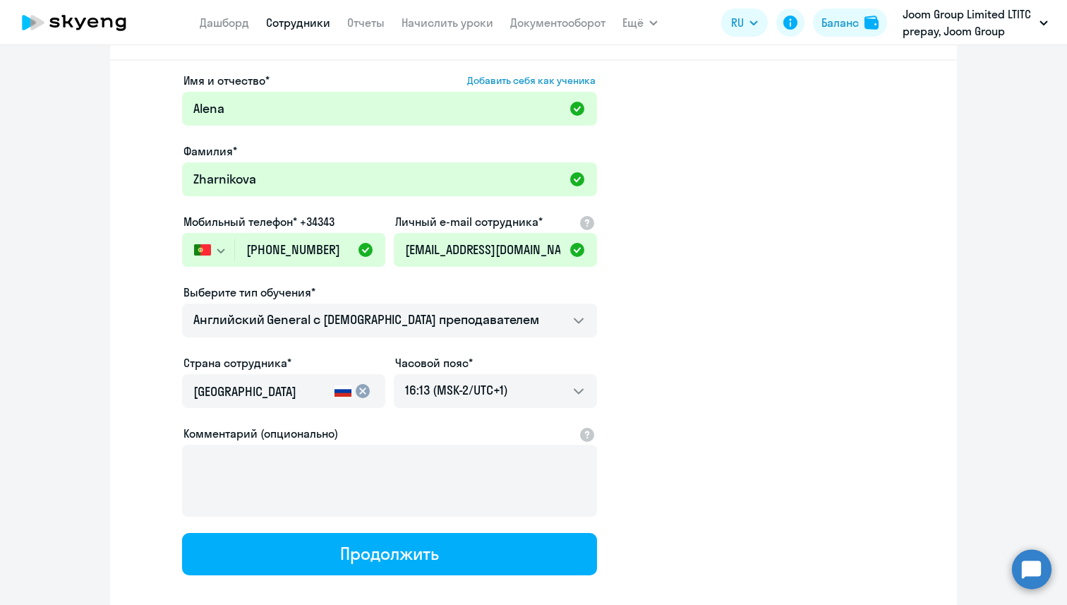
click at [301, 391] on input "[GEOGRAPHIC_DATA]" at bounding box center [260, 391] width 135 height 18
click at [364, 392] on mat-icon "cancel" at bounding box center [362, 390] width 17 height 17
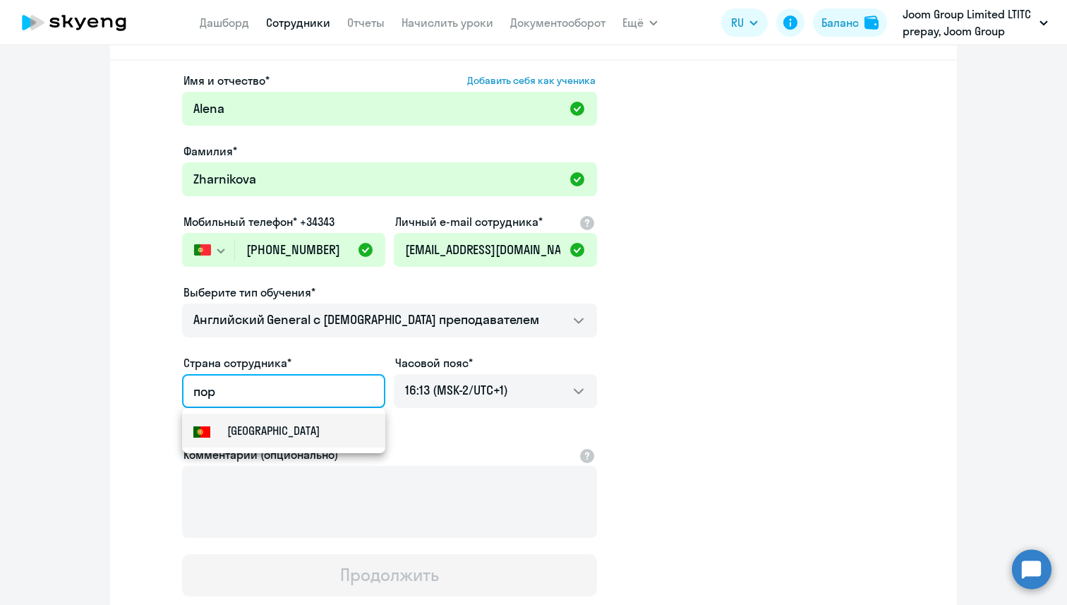
click at [339, 425] on mat-option "[GEOGRAPHIC_DATA]" at bounding box center [283, 430] width 203 height 34
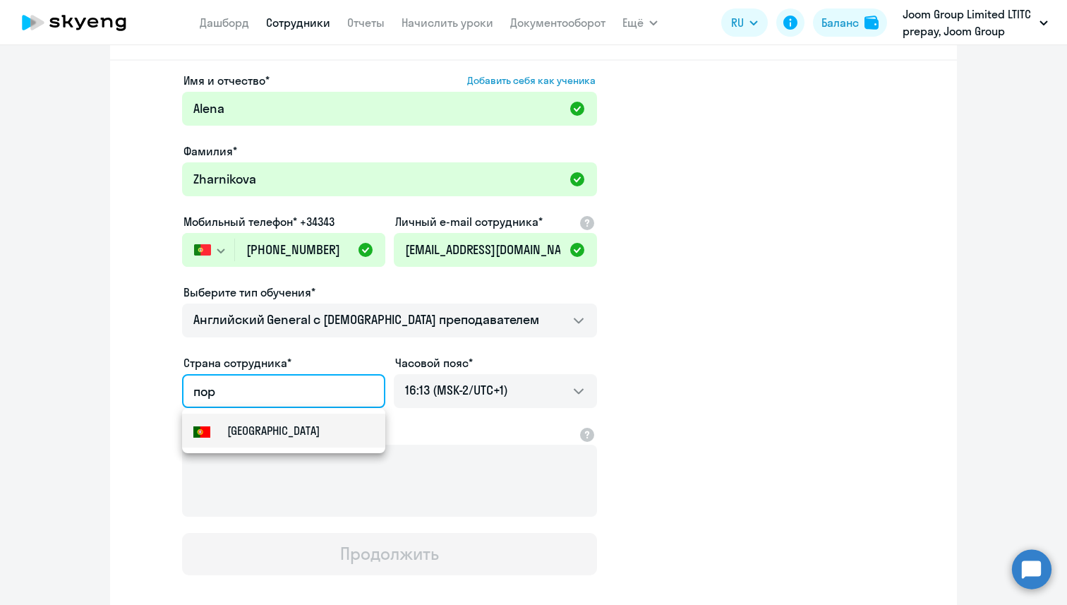
type input "[GEOGRAPHIC_DATA]"
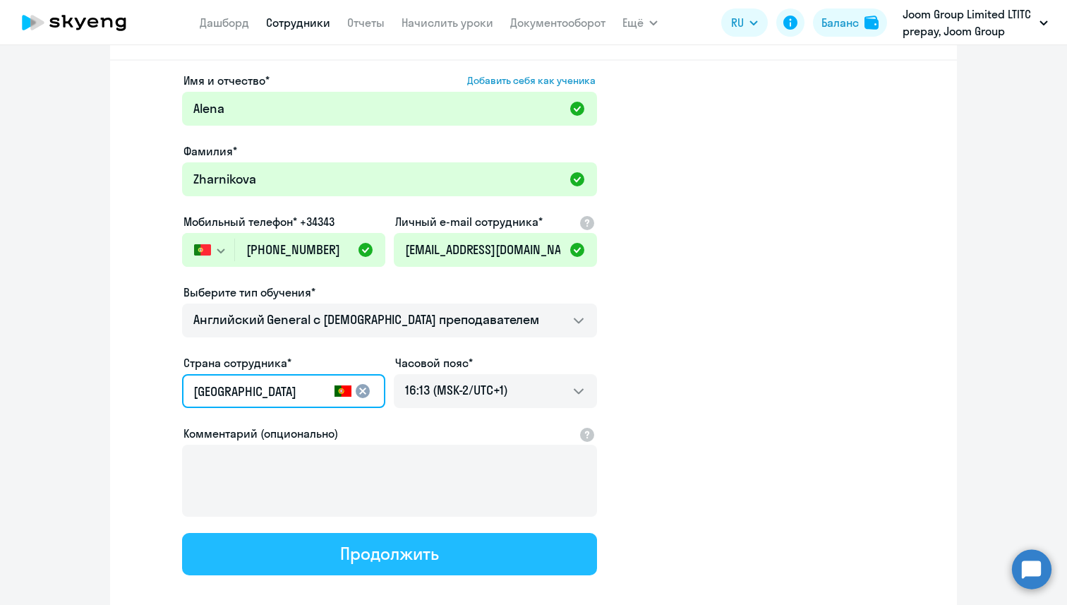
click at [356, 549] on div "Продолжить" at bounding box center [389, 553] width 98 height 23
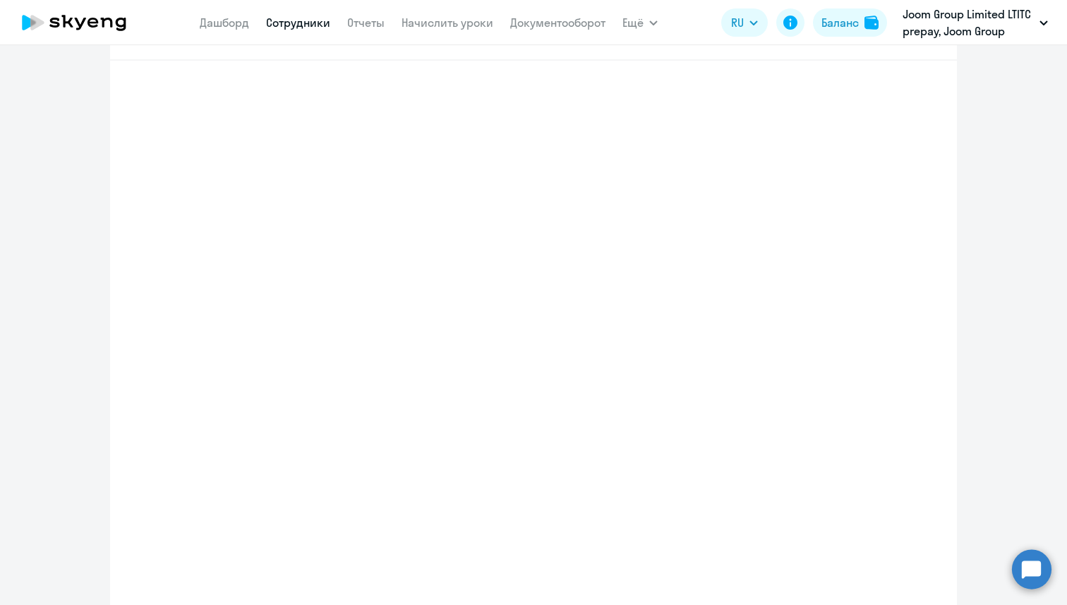
select select "english_adult_not_native_speaker"
select select "1"
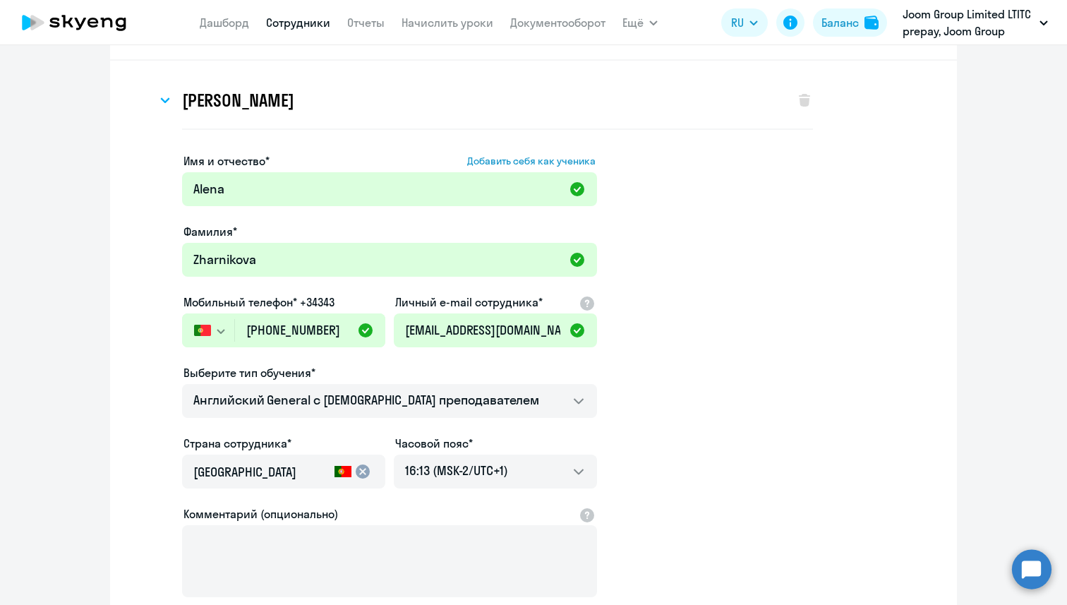
scroll to position [0, 0]
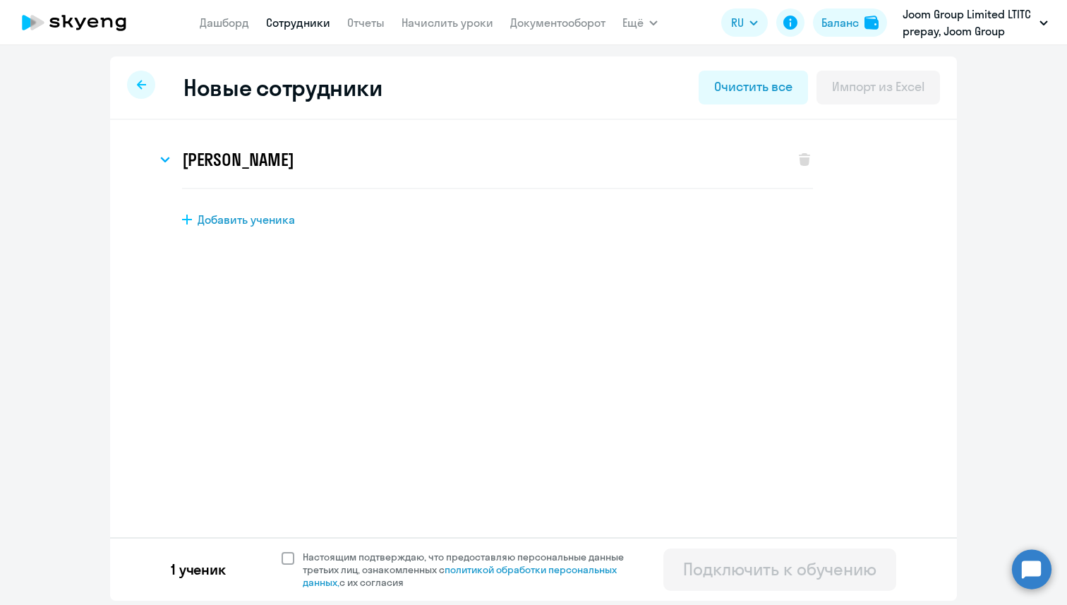
click at [288, 552] on span at bounding box center [287, 558] width 13 height 13
click at [281, 550] on input "Настоящим подтверждаю, что предоставляю персональные данные третьих лиц, ознако…" at bounding box center [281, 549] width 1 height 1
checkbox input "true"
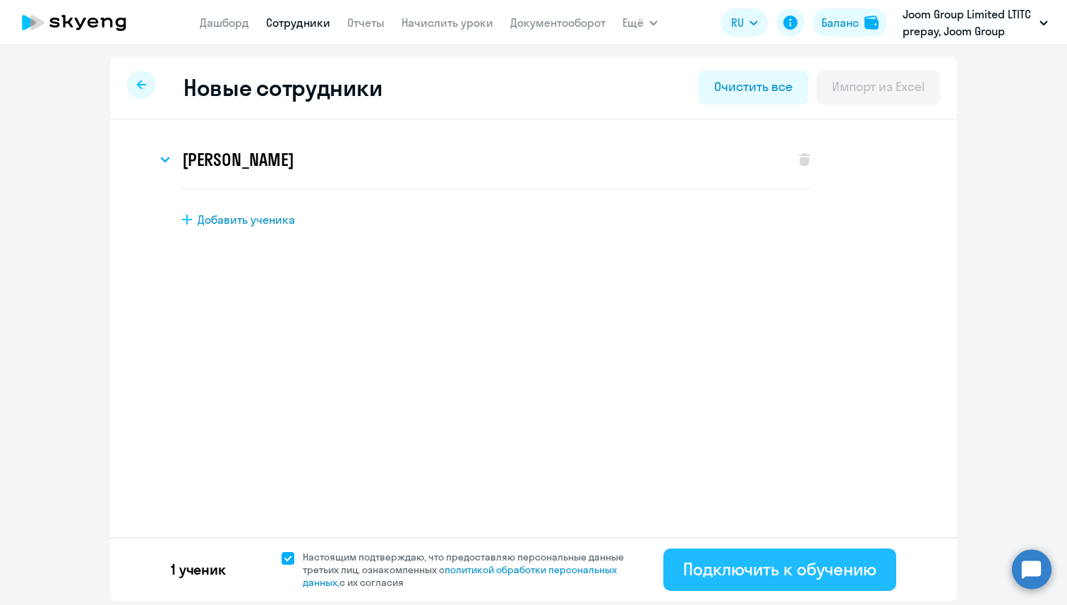
click at [729, 566] on div "Подключить к обучению" at bounding box center [779, 568] width 193 height 23
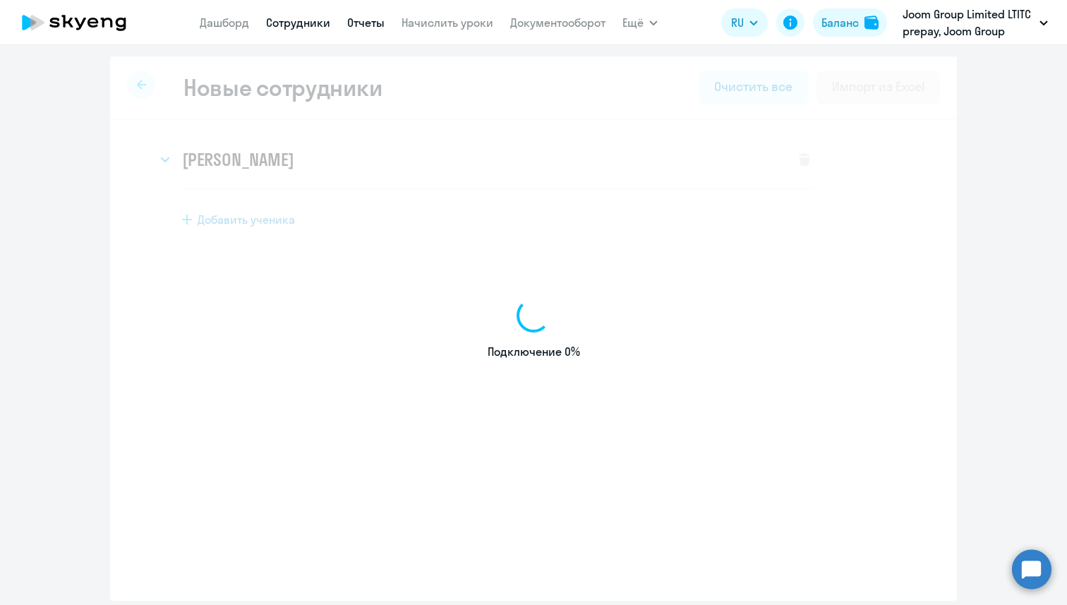
select select "english_adult_not_native_speaker"
select select "1"
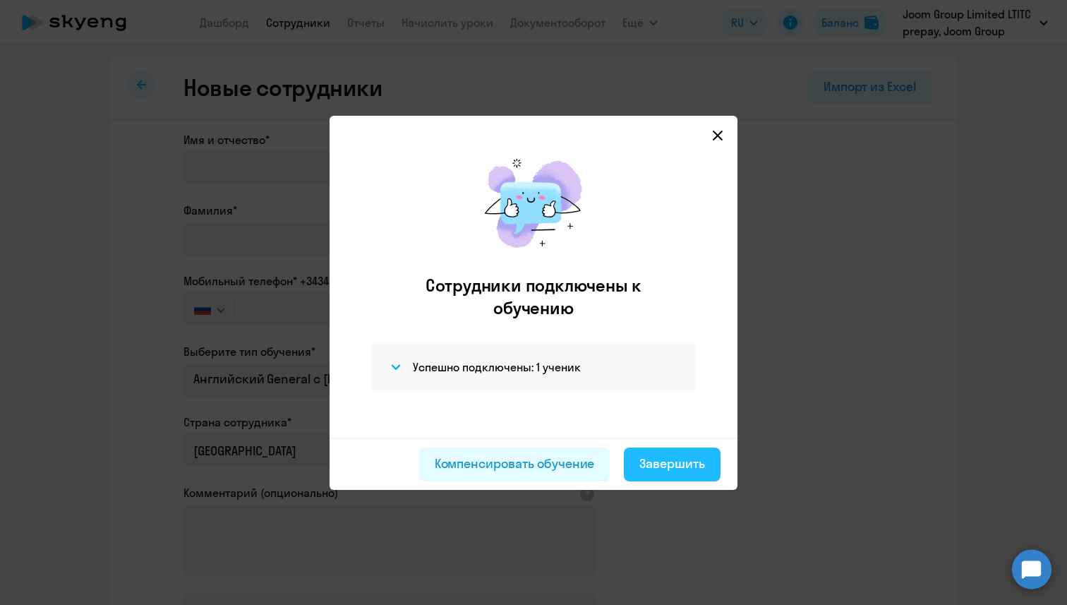
click at [700, 476] on button "Завершить" at bounding box center [672, 464] width 97 height 34
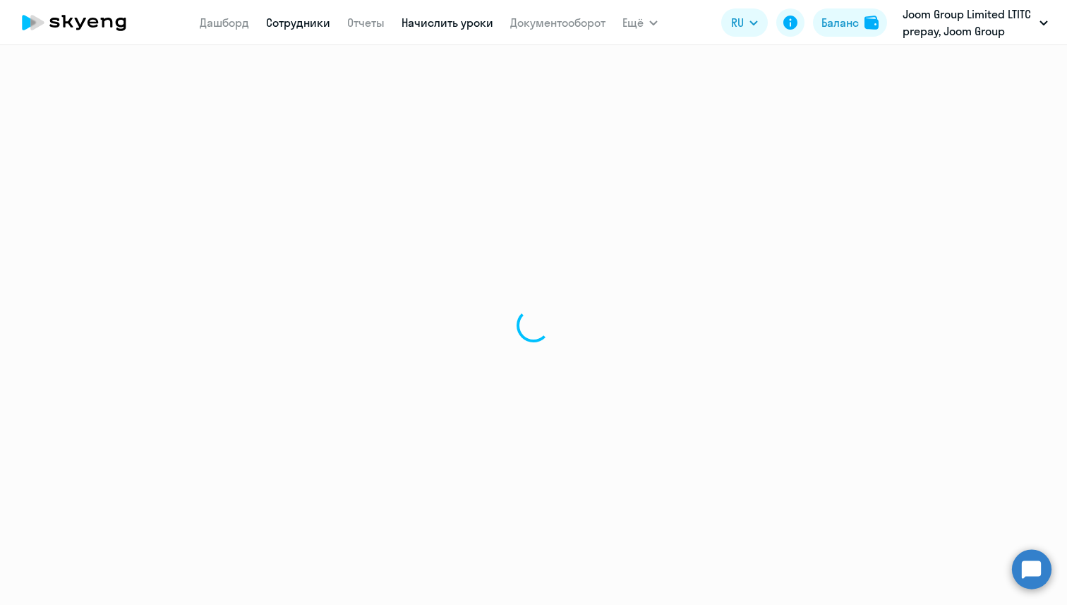
select select "30"
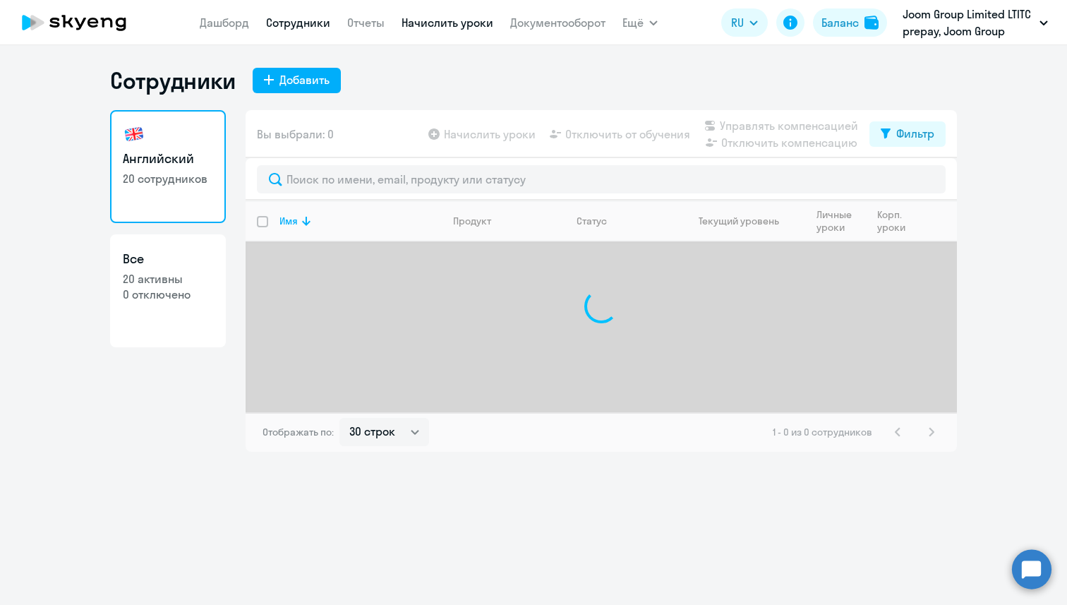
click at [423, 28] on link "Начислить уроки" at bounding box center [447, 23] width 92 height 14
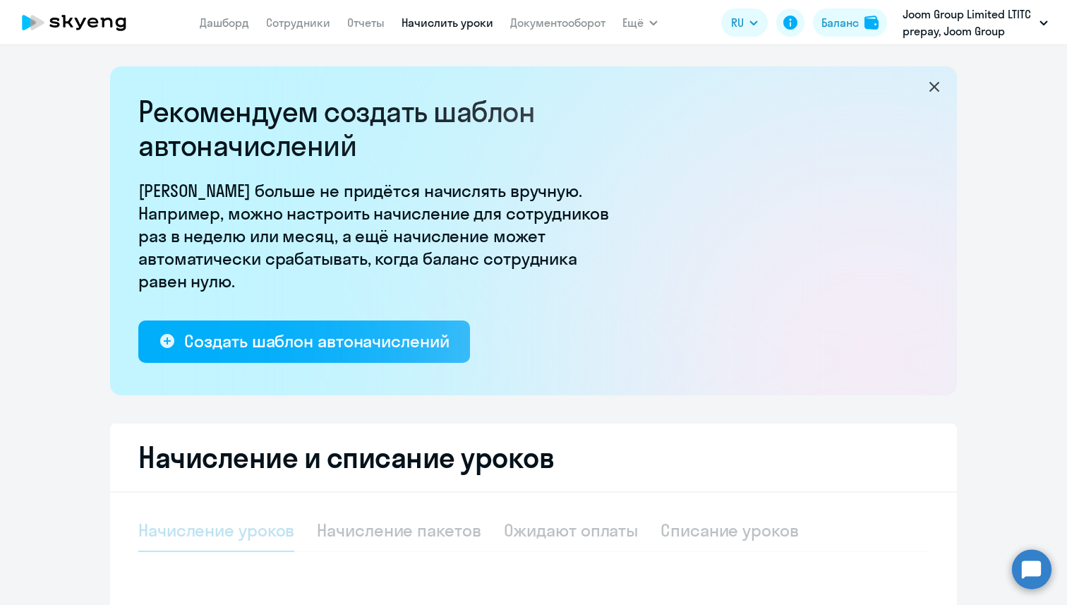
select select "10"
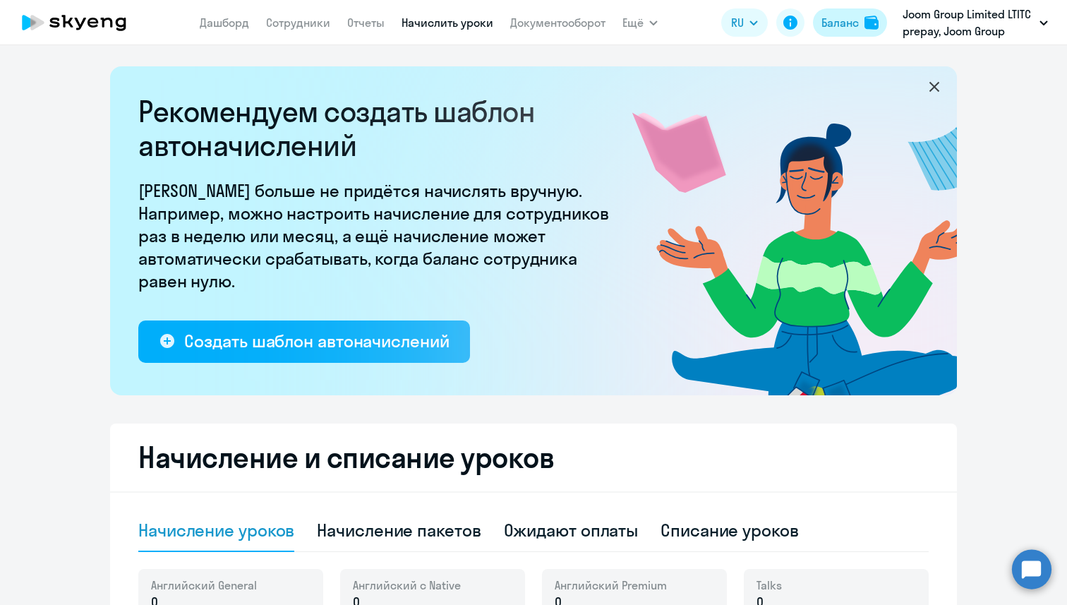
click at [847, 20] on div "Баланс" at bounding box center [839, 22] width 37 height 17
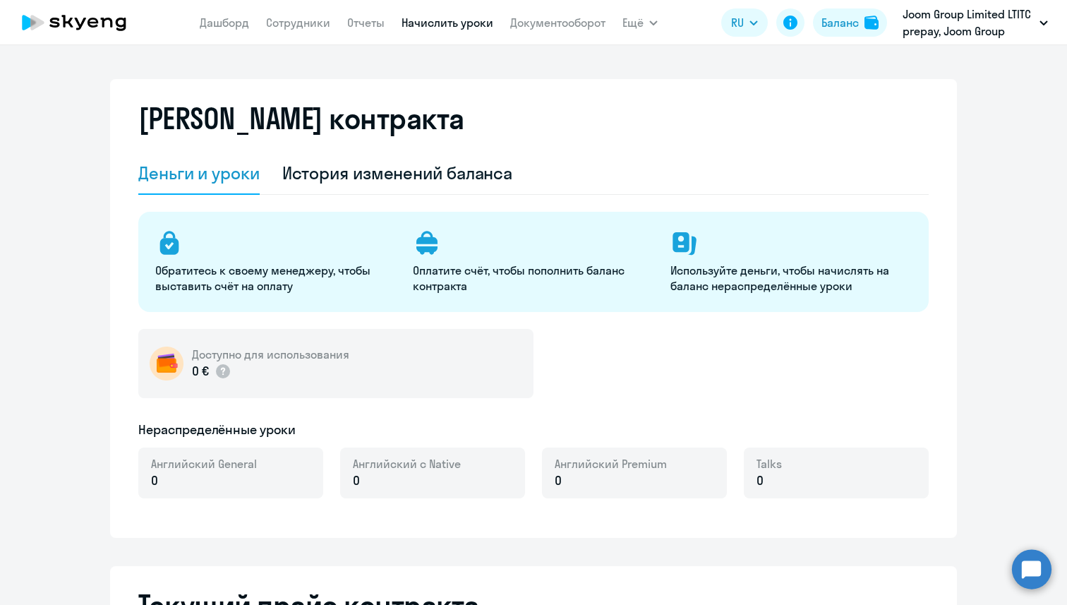
select select "english_adult_not_native_speaker"
